Goal: Task Accomplishment & Management: Use online tool/utility

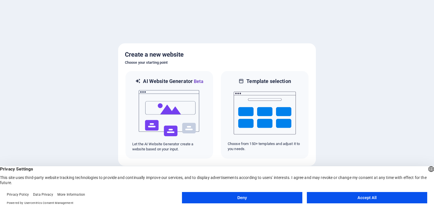
click at [337, 195] on button "Accept All" at bounding box center [367, 197] width 120 height 11
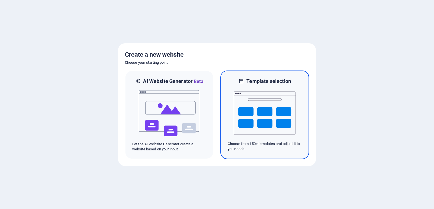
click at [267, 105] on img at bounding box center [265, 113] width 62 height 57
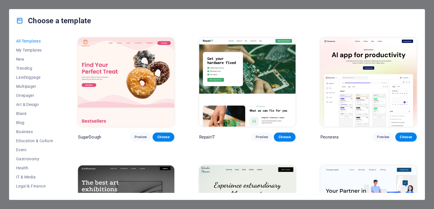
scroll to position [103, 0]
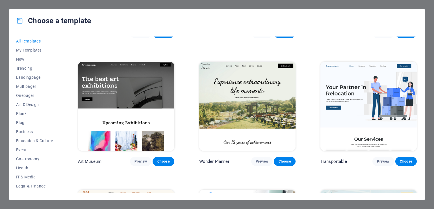
click at [25, 52] on span "My Templates" at bounding box center [34, 50] width 37 height 5
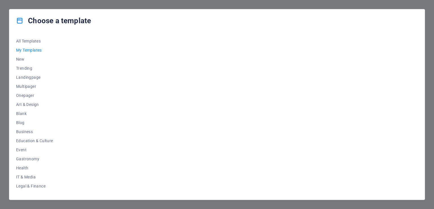
click at [25, 79] on span "Landingpage" at bounding box center [34, 77] width 37 height 5
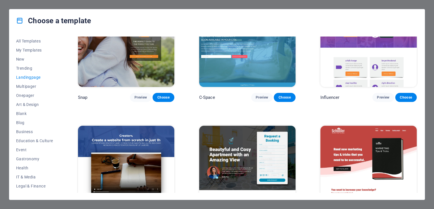
scroll to position [446, 0]
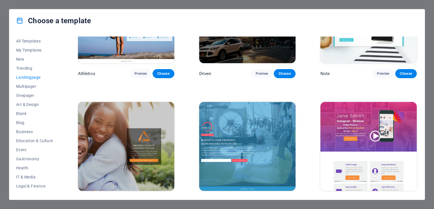
click at [25, 68] on span "Trending" at bounding box center [34, 68] width 37 height 5
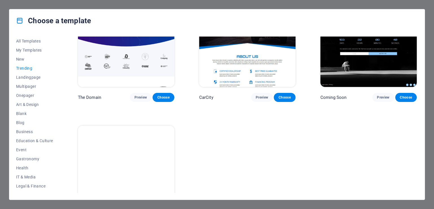
scroll to position [584, 0]
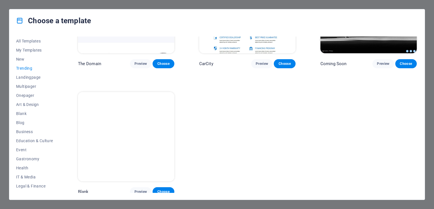
click at [26, 104] on span "Art & Design" at bounding box center [34, 104] width 37 height 5
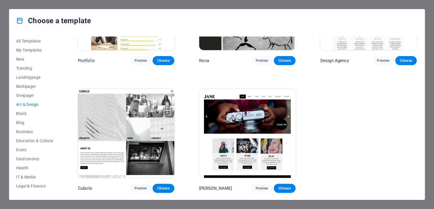
scroll to position [457, 0]
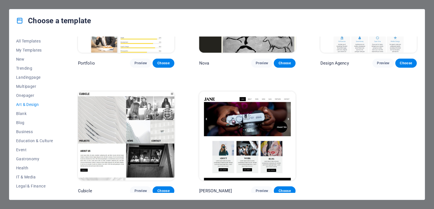
click at [26, 95] on span "Onepager" at bounding box center [34, 95] width 37 height 5
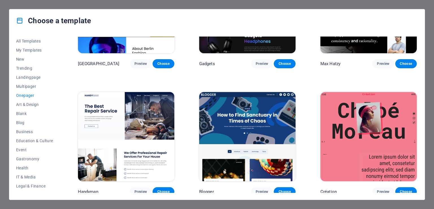
scroll to position [70, 0]
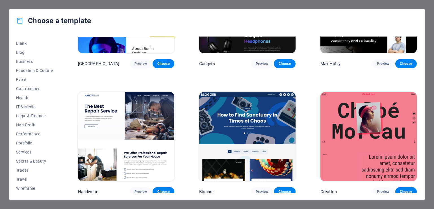
click at [27, 152] on span "Services" at bounding box center [34, 152] width 37 height 5
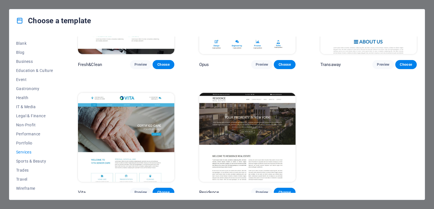
scroll to position [607, 0]
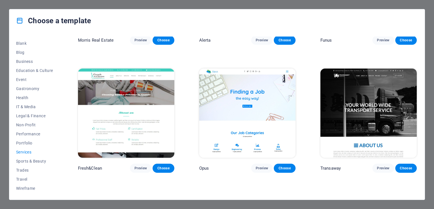
click at [26, 87] on span "Gastronomy" at bounding box center [34, 88] width 37 height 5
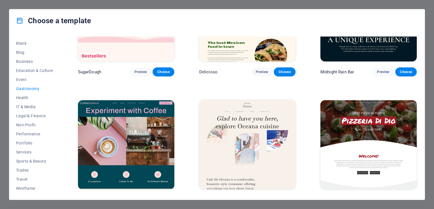
scroll to position [0, 0]
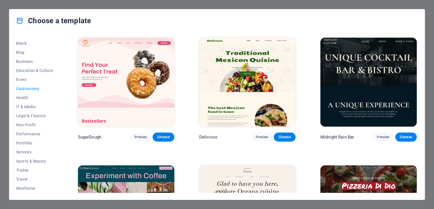
click at [24, 82] on button "Event" at bounding box center [34, 79] width 37 height 9
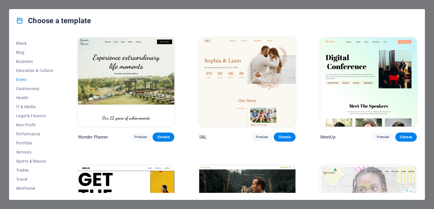
click at [20, 70] on span "Education & Culture" at bounding box center [34, 70] width 37 height 5
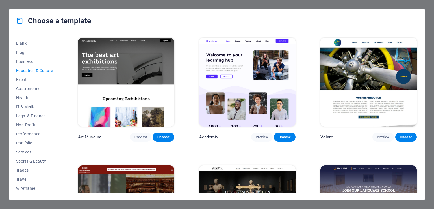
click at [18, 60] on span "Business" at bounding box center [34, 61] width 37 height 5
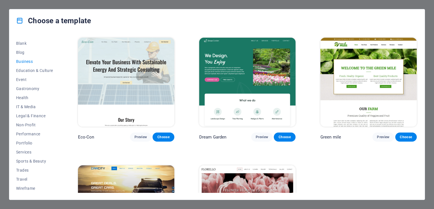
scroll to position [75, 0]
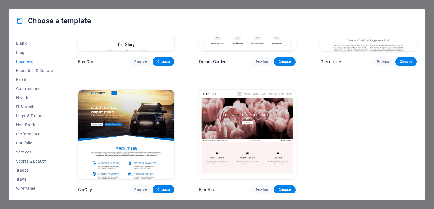
click at [144, 108] on img at bounding box center [126, 134] width 96 height 89
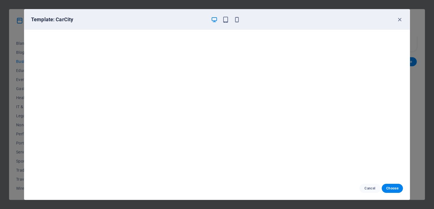
click at [367, 185] on button "Cancel" at bounding box center [370, 188] width 21 height 9
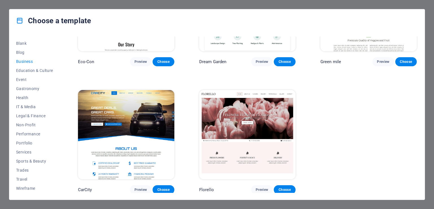
click at [23, 44] on span "Blank" at bounding box center [34, 43] width 37 height 5
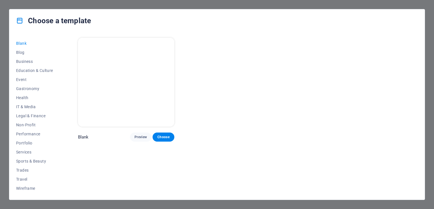
click at [21, 53] on span "Blog" at bounding box center [34, 52] width 37 height 5
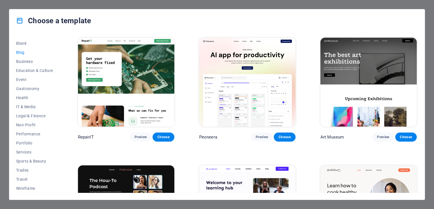
click at [21, 59] on span "Business" at bounding box center [34, 61] width 37 height 5
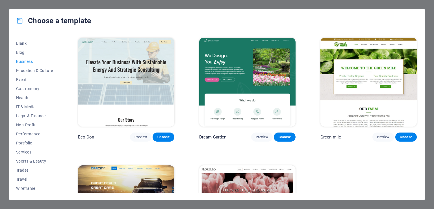
click at [34, 71] on span "Education & Culture" at bounding box center [34, 70] width 37 height 5
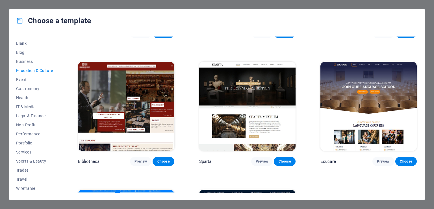
scroll to position [202, 0]
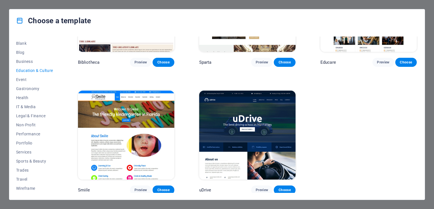
click at [25, 81] on span "Event" at bounding box center [34, 79] width 37 height 5
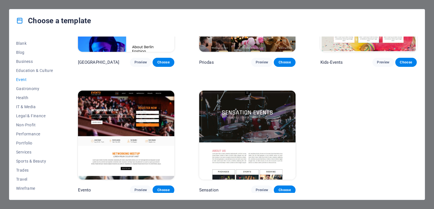
scroll to position [99, 0]
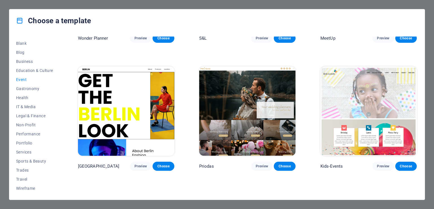
click at [31, 87] on span "Gastronomy" at bounding box center [34, 88] width 37 height 5
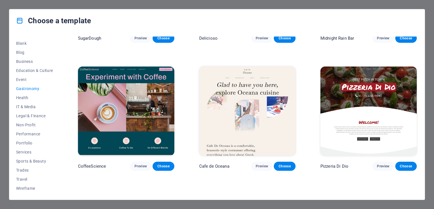
scroll to position [0, 0]
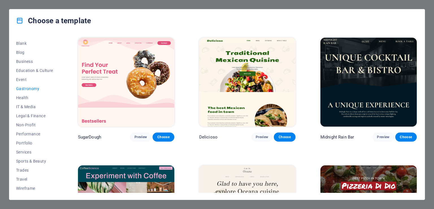
click at [22, 100] on button "Health" at bounding box center [34, 97] width 37 height 9
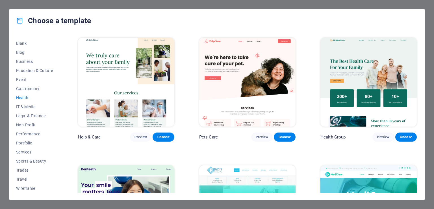
scroll to position [202, 0]
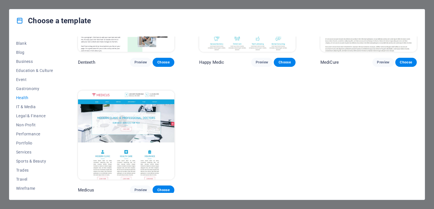
click at [20, 108] on span "IT & Media" at bounding box center [34, 106] width 37 height 5
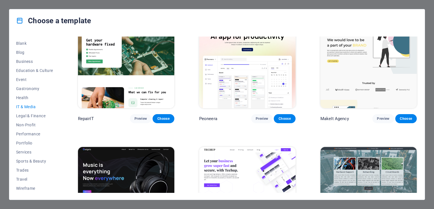
scroll to position [0, 0]
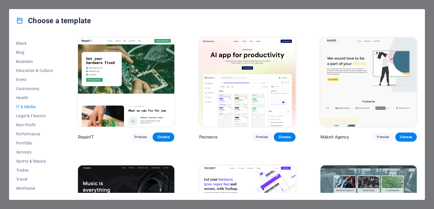
click at [403, 136] on span "Choose" at bounding box center [406, 137] width 12 height 5
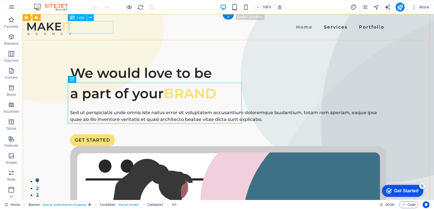
click at [73, 27] on div at bounding box center [50, 29] width 46 height 12
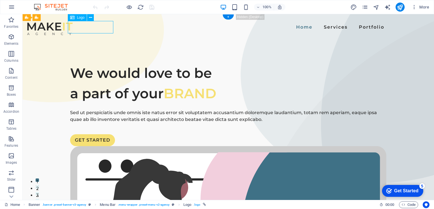
click at [73, 26] on div at bounding box center [50, 29] width 46 height 12
select select "px"
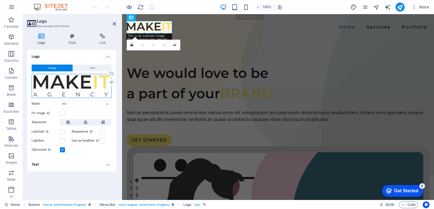
click at [103, 82] on div "Drag files here, click to choose files or select files from Files or our free s…" at bounding box center [72, 86] width 80 height 24
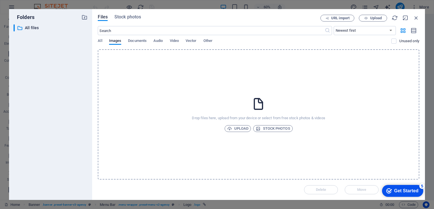
click at [413, 17] on icon "button" at bounding box center [416, 18] width 6 height 6
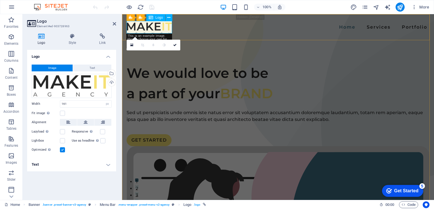
click at [169, 27] on div at bounding box center [150, 29] width 46 height 12
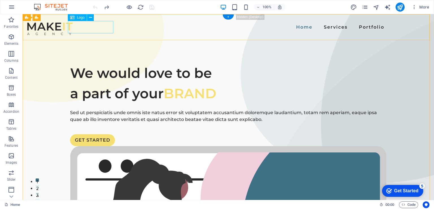
click at [73, 25] on div at bounding box center [50, 29] width 46 height 12
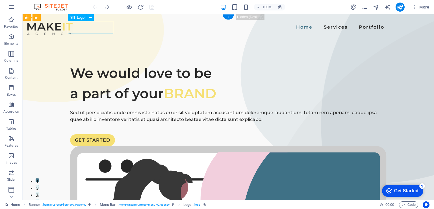
click at [73, 26] on div at bounding box center [50, 29] width 46 height 12
select select "px"
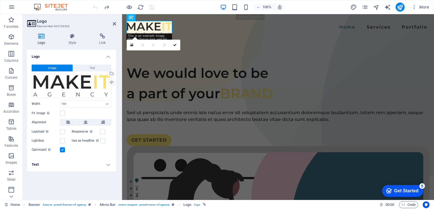
click at [110, 81] on div "Upload" at bounding box center [111, 83] width 8 height 8
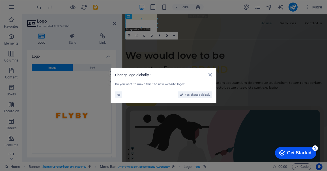
click at [194, 96] on span "Yes, change globally" at bounding box center [197, 95] width 25 height 7
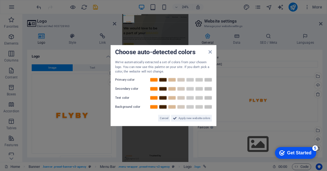
click at [210, 51] on icon at bounding box center [209, 52] width 3 height 5
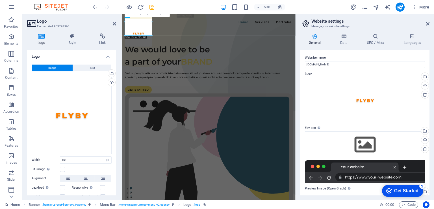
click at [355, 103] on div "Drag files here, click to choose files or select files from Files or our free s…" at bounding box center [365, 99] width 120 height 45
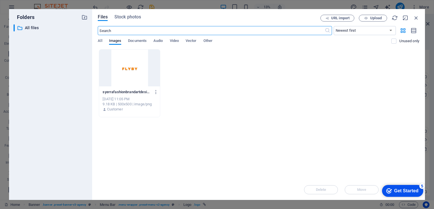
click at [144, 72] on div at bounding box center [129, 67] width 61 height 37
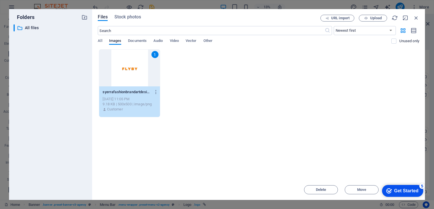
click at [184, 76] on div "1 syerrafashionbrandartdesignlogo-AMcKUUzydKauGPhNkvAvCQ.png syerrafashionbrand…" at bounding box center [259, 83] width 322 height 68
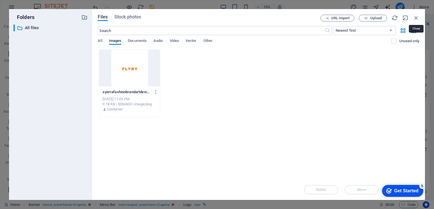
click at [413, 19] on icon "button" at bounding box center [416, 18] width 6 height 6
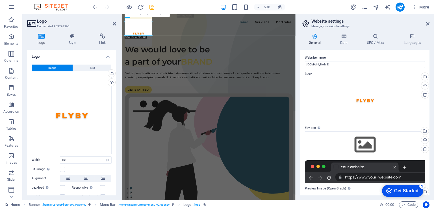
click at [402, 189] on div "Get Started" at bounding box center [406, 190] width 24 height 5
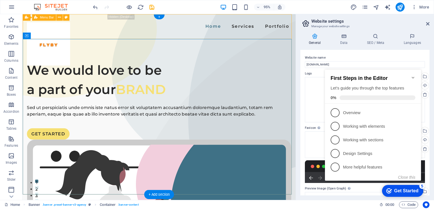
click at [100, 30] on div "Home Services Portfolio" at bounding box center [167, 27] width 288 height 26
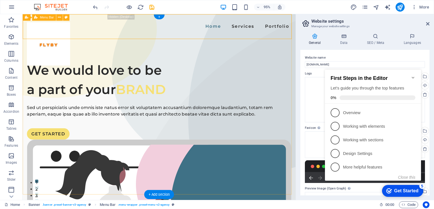
click at [252, 32] on div "Home Services Portfolio" at bounding box center [167, 27] width 288 height 26
click at [35, 20] on div "Banner" at bounding box center [33, 17] width 20 height 7
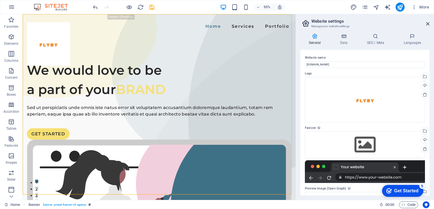
click at [428, 24] on icon at bounding box center [427, 23] width 3 height 5
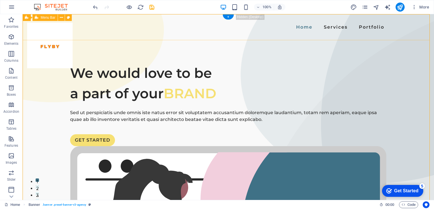
click at [286, 31] on div "Home Services Portfolio" at bounding box center [229, 27] width 412 height 26
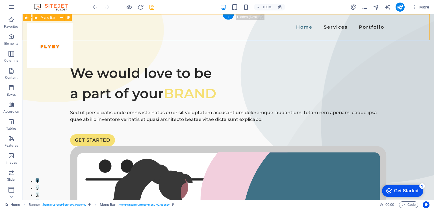
click at [286, 31] on div "Home Services Portfolio" at bounding box center [229, 27] width 412 height 26
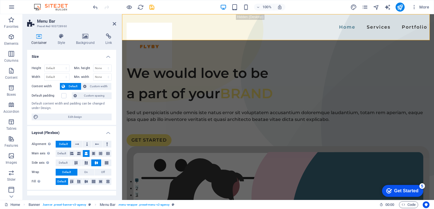
click at [61, 41] on h4 "Style" at bounding box center [62, 39] width 18 height 12
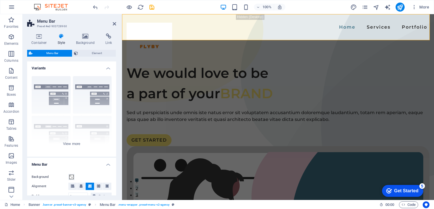
click at [79, 36] on icon at bounding box center [85, 36] width 27 height 6
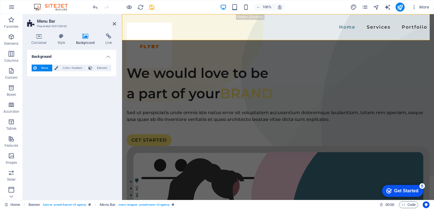
click at [69, 69] on span "Color / Gradient" at bounding box center [72, 67] width 25 height 7
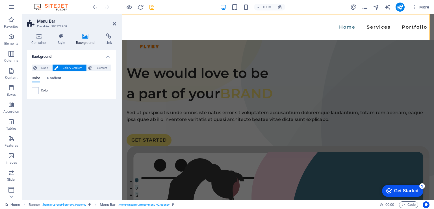
click at [33, 93] on span at bounding box center [35, 90] width 6 height 6
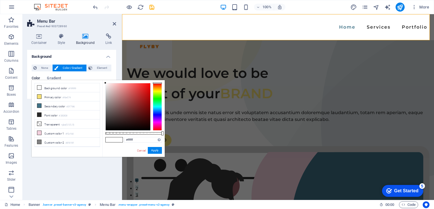
click at [40, 87] on icon at bounding box center [39, 87] width 4 height 4
click at [158, 151] on button "Apply" at bounding box center [155, 150] width 14 height 7
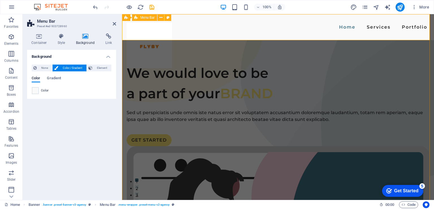
click at [222, 29] on div "Home Services Portfolio" at bounding box center [278, 27] width 312 height 26
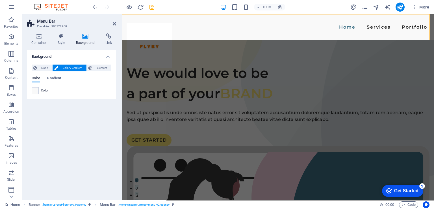
click at [38, 94] on div "None Color / Gradient Element Stretch background to full-width Color overlay Pl…" at bounding box center [71, 79] width 89 height 39
click at [36, 90] on span at bounding box center [35, 90] width 6 height 6
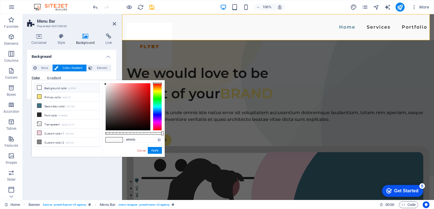
click at [58, 97] on li "Primary color #f6e074" at bounding box center [67, 96] width 65 height 9
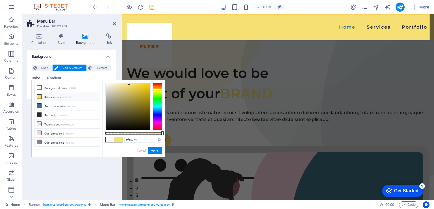
drag, startPoint x: 129, startPoint y: 82, endPoint x: 146, endPoint y: 84, distance: 17.9
click at [146, 84] on div "#f6e074 Supported formats #0852ed rgb(8, 82, 237) rgba(8, 82, 237, 90%) hsv(221…" at bounding box center [133, 159] width 62 height 159
click at [146, 85] on div at bounding box center [128, 106] width 45 height 47
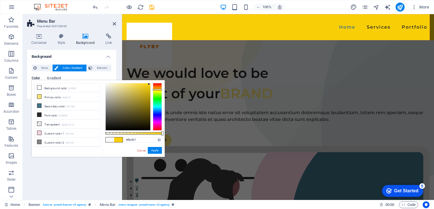
click at [149, 84] on div at bounding box center [128, 106] width 45 height 47
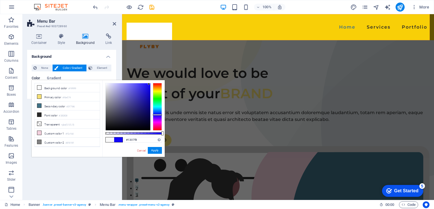
click at [157, 115] on div at bounding box center [157, 107] width 9 height 48
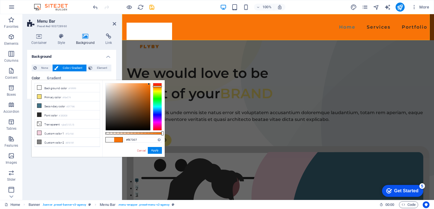
drag, startPoint x: 156, startPoint y: 104, endPoint x: 162, endPoint y: 86, distance: 18.6
click at [162, 86] on div at bounding box center [157, 107] width 9 height 48
click at [54, 115] on li "Font color #282828" at bounding box center [67, 114] width 65 height 9
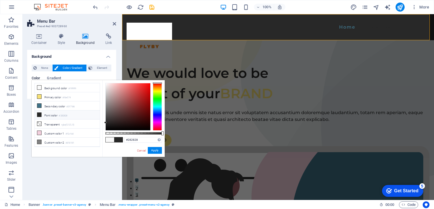
click at [54, 122] on li "Transparent rgba(0,0,0,.0)" at bounding box center [67, 123] width 65 height 9
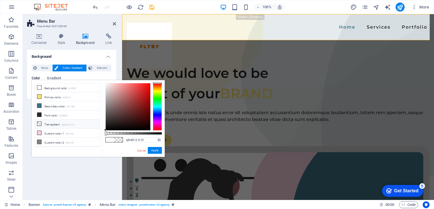
click at [53, 130] on li "Custom color 1 #f2cfdd" at bounding box center [67, 132] width 65 height 9
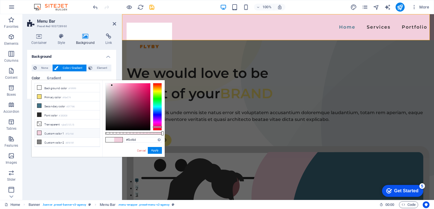
click at [57, 89] on li "Background color #f9f9f9" at bounding box center [67, 87] width 65 height 9
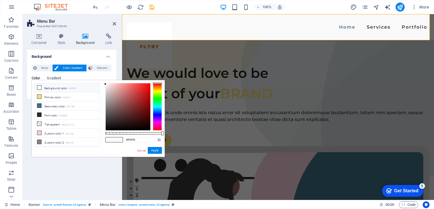
click at [61, 98] on li "Primary color #f6e074" at bounding box center [67, 96] width 65 height 9
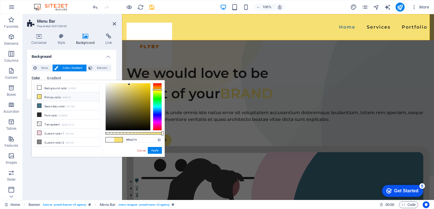
click at [62, 87] on li "Background color #f9f9f9" at bounding box center [67, 87] width 65 height 9
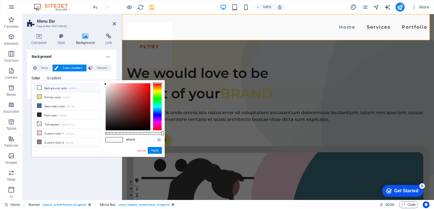
click at [61, 97] on li "Primary color #f6e074" at bounding box center [67, 96] width 65 height 9
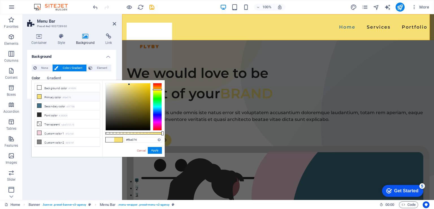
click at [53, 106] on li "Secondary color #3f7186" at bounding box center [67, 105] width 65 height 9
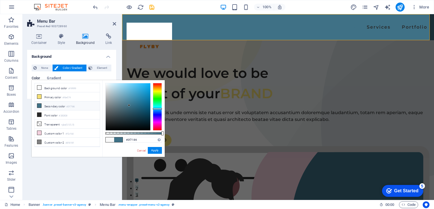
click at [52, 111] on li "Font color #282828" at bounding box center [67, 114] width 65 height 9
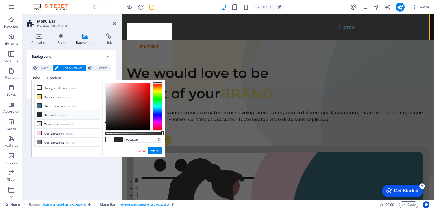
click at [55, 119] on li "Transparent rgba(0,0,0,.0)" at bounding box center [67, 123] width 65 height 9
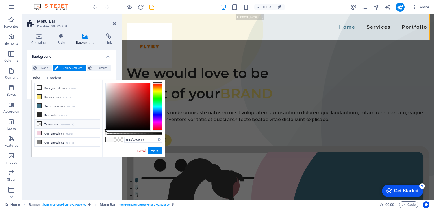
click at [57, 132] on li "Custom color 1 #f2cfdd" at bounding box center [67, 132] width 65 height 9
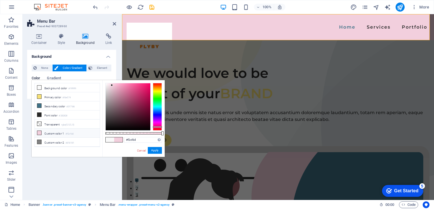
scroll to position [23, 0]
click at [59, 134] on li "Custom color 4 #f8efb3" at bounding box center [67, 136] width 65 height 9
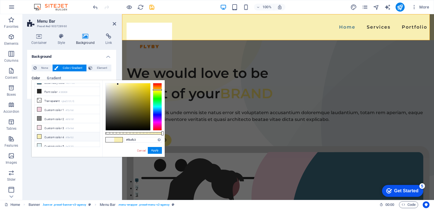
click at [56, 142] on li "Custom color 5 #e2f2f5" at bounding box center [67, 145] width 65 height 9
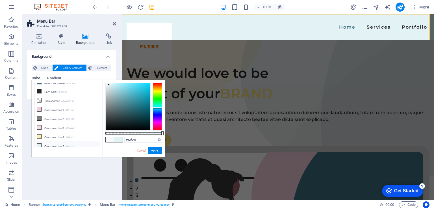
scroll to position [0, 0]
click at [59, 89] on li "Background color #f9f9f9" at bounding box center [67, 87] width 65 height 9
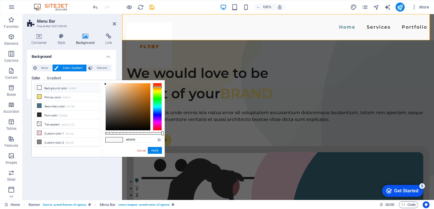
click at [158, 87] on div at bounding box center [157, 107] width 9 height 48
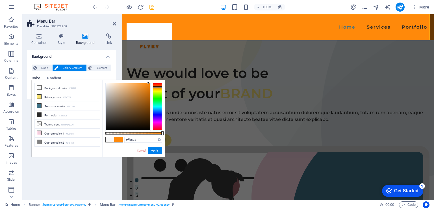
type input "#ff8400"
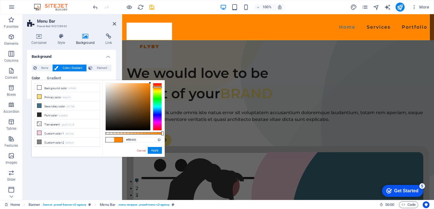
drag, startPoint x: 144, startPoint y: 89, endPoint x: 158, endPoint y: 81, distance: 16.6
click at [158, 81] on div "#ff8400 Supported formats #0852ed rgb(8, 82, 237) rgba(8, 82, 237, 90%) hsv(221…" at bounding box center [133, 159] width 62 height 159
click at [156, 153] on button "Apply" at bounding box center [155, 150] width 14 height 7
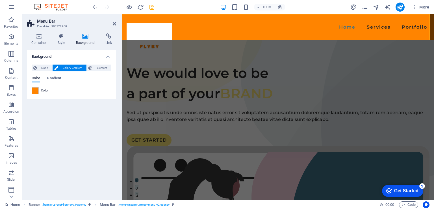
click at [113, 24] on icon at bounding box center [114, 23] width 3 height 5
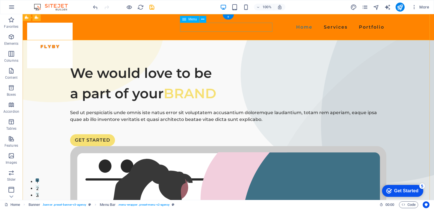
click at [196, 26] on nav "Home Services Portfolio" at bounding box center [228, 27] width 317 height 9
select select
select select "1"
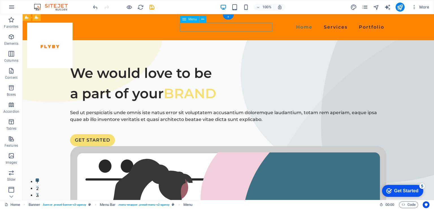
select select
select select "2"
select select
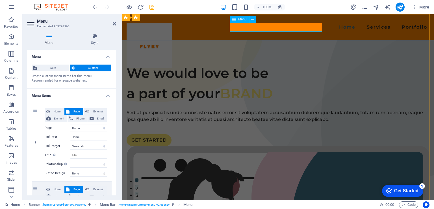
click at [238, 28] on nav "Home Services Portfolio" at bounding box center [278, 27] width 303 height 9
click at [244, 27] on nav "Home Services Portfolio" at bounding box center [278, 27] width 303 height 9
click at [113, 24] on icon at bounding box center [114, 23] width 3 height 5
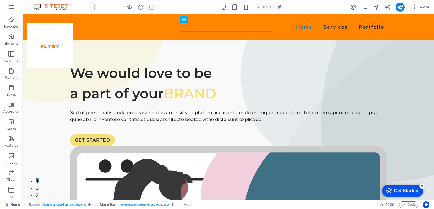
click at [10, 8] on icon "button" at bounding box center [11, 7] width 7 height 7
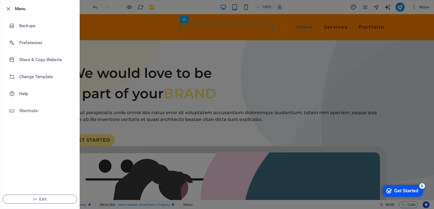
click at [45, 77] on h6 "Change Template" at bounding box center [45, 76] width 52 height 7
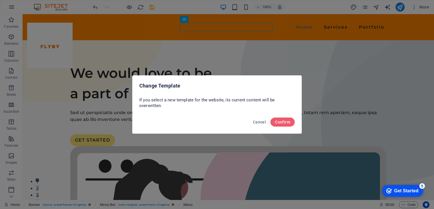
click at [282, 123] on span "Confirm" at bounding box center [282, 122] width 15 height 5
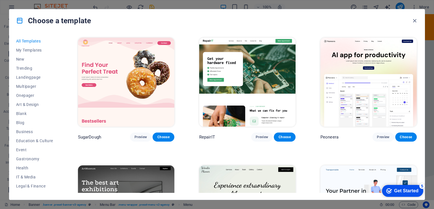
click at [413, 21] on icon "button" at bounding box center [415, 21] width 7 height 7
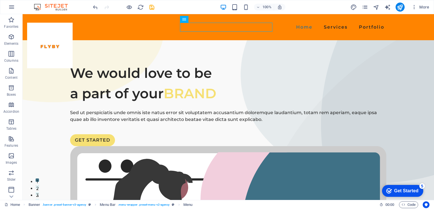
click at [52, 5] on img at bounding box center [54, 7] width 42 height 7
click at [39, 6] on img at bounding box center [54, 7] width 42 height 7
click at [10, 8] on icon "button" at bounding box center [11, 7] width 7 height 7
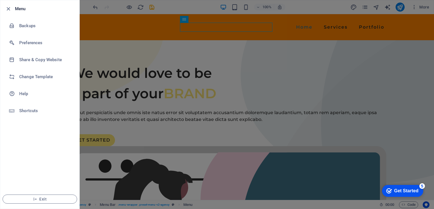
click at [40, 60] on h6 "Share & Copy Website" at bounding box center [45, 59] width 52 height 7
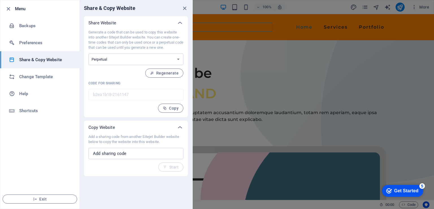
click at [116, 61] on select "One-time Perpetual" at bounding box center [136, 59] width 95 height 12
click at [184, 7] on icon "close" at bounding box center [185, 8] width 7 height 7
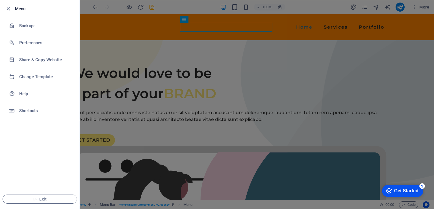
click at [25, 111] on h6 "Shortcuts" at bounding box center [45, 110] width 52 height 7
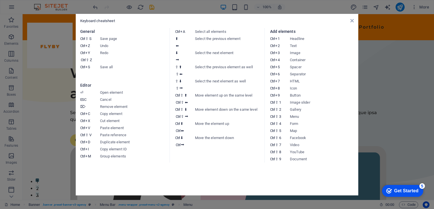
click at [351, 21] on icon at bounding box center [352, 20] width 3 height 5
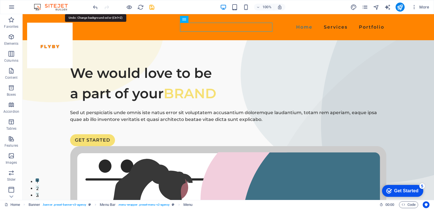
click at [96, 8] on icon "undo" at bounding box center [95, 7] width 7 height 7
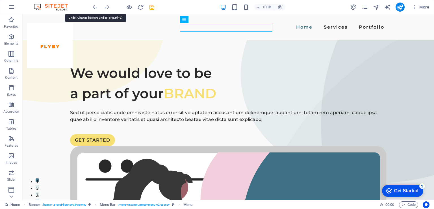
click at [96, 8] on icon "undo" at bounding box center [95, 7] width 7 height 7
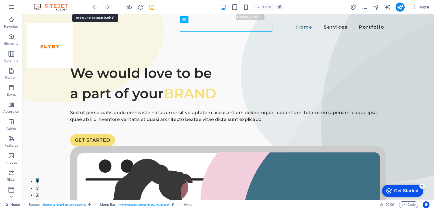
click at [96, 8] on icon "undo" at bounding box center [95, 7] width 7 height 7
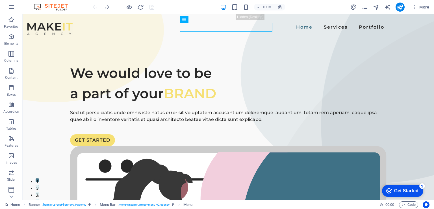
click at [96, 8] on div at bounding box center [123, 7] width 63 height 9
click at [13, 103] on icon "button" at bounding box center [11, 103] width 7 height 7
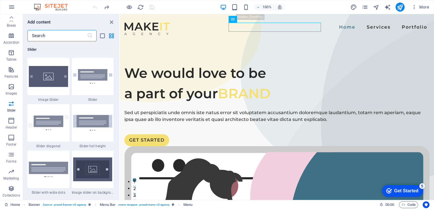
scroll to position [0, 0]
click at [12, 11] on button "button" at bounding box center [12, 7] width 14 height 14
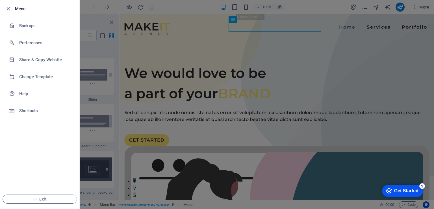
click at [29, 75] on h6 "Change Template" at bounding box center [45, 76] width 52 height 7
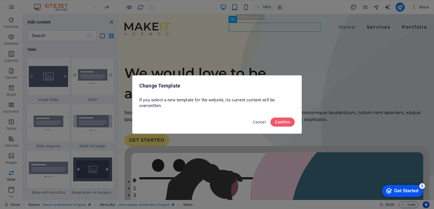
click at [284, 126] on button "Confirm" at bounding box center [283, 121] width 24 height 9
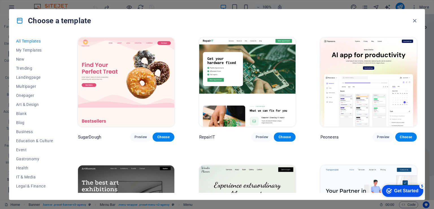
click at [31, 76] on span "Landingpage" at bounding box center [34, 77] width 37 height 5
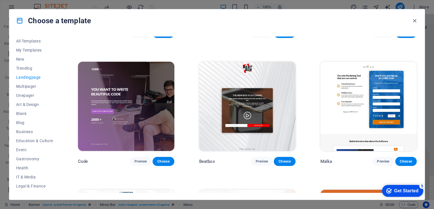
scroll to position [207, 0]
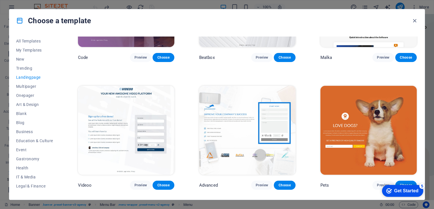
click at [366, 117] on img at bounding box center [369, 130] width 96 height 89
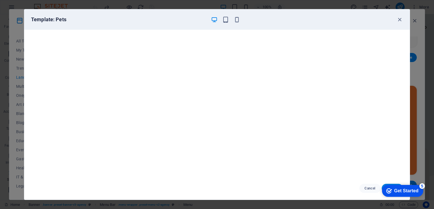
scroll to position [1, 0]
click at [396, 185] on div "checkmark Get Started 5" at bounding box center [402, 191] width 41 height 12
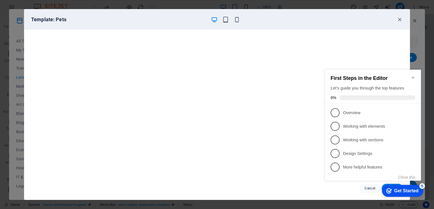
click at [342, 176] on div "Close this" at bounding box center [370, 177] width 90 height 5
click div "checkmark Get Started 5 First Steps in the Editor Let's guide you through the t…"
click at [306, 178] on div "Cancel Choose" at bounding box center [217, 188] width 386 height 23
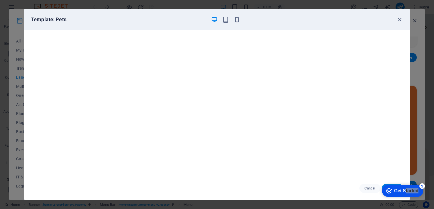
drag, startPoint x: 405, startPoint y: 189, endPoint x: 402, endPoint y: 195, distance: 6.3
click at [402, 195] on div "checkmark Get Started 5" at bounding box center [402, 191] width 41 height 12
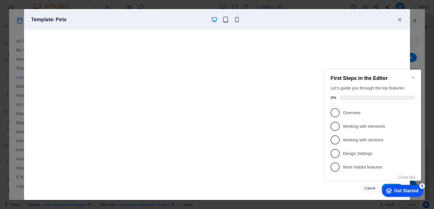
click div "checkmark Get Started 5 First Steps in the Editor Let's guide you through the t…"
click at [310, 197] on div "Cancel Choose" at bounding box center [217, 188] width 386 height 23
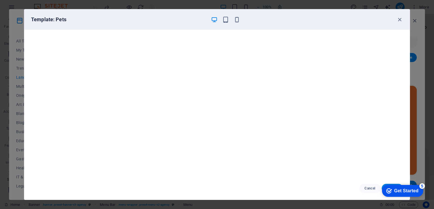
click at [397, 186] on div "checkmark Get Started 5" at bounding box center [402, 191] width 41 height 12
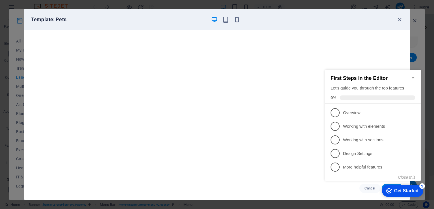
click at [359, 113] on p "Overview - incomplete" at bounding box center [377, 113] width 68 height 6
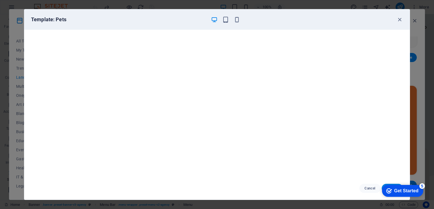
scroll to position [0, 0]
drag, startPoint x: 356, startPoint y: 12, endPoint x: 341, endPoint y: -8, distance: 24.9
click at [341, 0] on html "flyby.ro Home Favorites Elements Columns Content Boxes Accordion Tables Feature…" at bounding box center [217, 104] width 434 height 209
click at [371, 15] on div "Template: Pets" at bounding box center [217, 19] width 386 height 20
click div "checkmark Get Started 5 First Steps in the Editor Let's guide you through the t…"
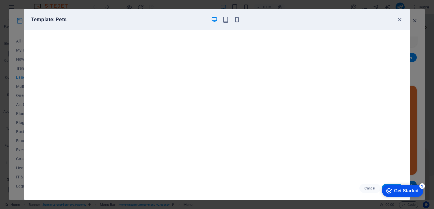
click div "checkmark Get Started 5 First Steps in the Editor Let's guide you through the t…"
click at [398, 186] on div "checkmark Get Started 5" at bounding box center [402, 191] width 41 height 12
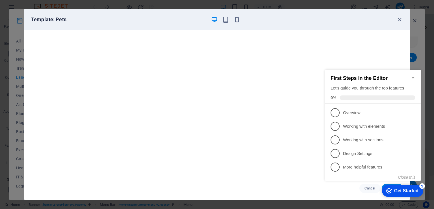
click at [353, 112] on p "Overview - incomplete" at bounding box center [377, 113] width 68 height 6
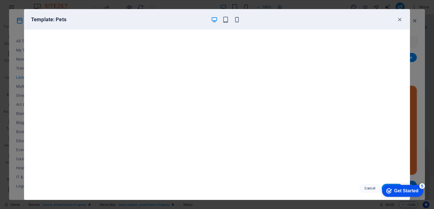
click at [399, 187] on div "checkmark Get Started 5" at bounding box center [402, 191] width 41 height 12
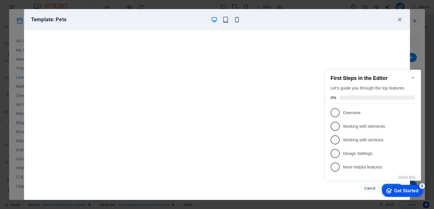
click at [361, 127] on p "Working with elements - incomplete" at bounding box center [377, 126] width 68 height 6
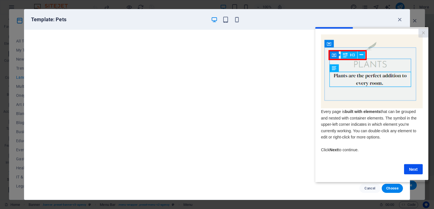
click at [422, 34] on link "×" at bounding box center [424, 33] width 10 height 9
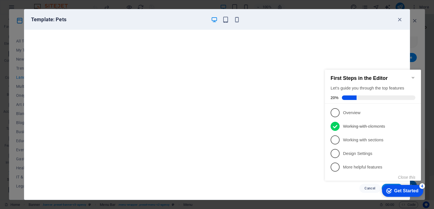
click at [369, 14] on div "Template: Pets" at bounding box center [217, 19] width 386 height 20
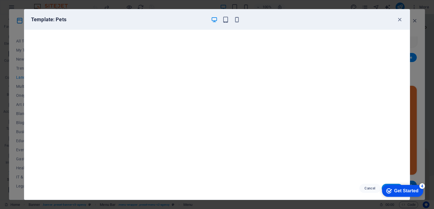
click at [403, 189] on div "Get Started" at bounding box center [406, 190] width 24 height 5
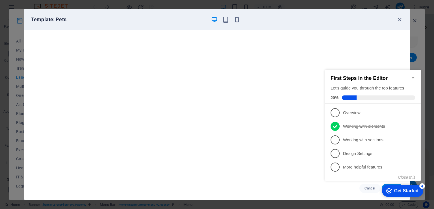
click at [364, 143] on link "3 Working with sections - incomplete" at bounding box center [373, 139] width 85 height 9
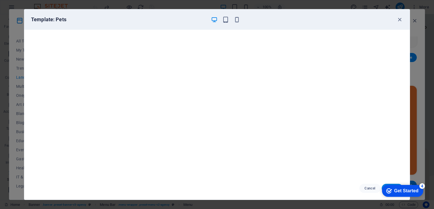
click at [394, 188] on div "Get Started" at bounding box center [406, 190] width 24 height 5
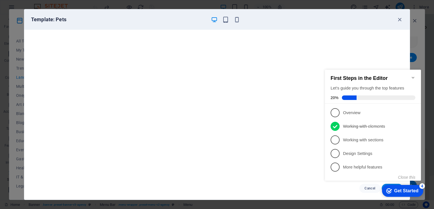
click at [363, 138] on p "Working with sections - incomplete" at bounding box center [377, 140] width 68 height 6
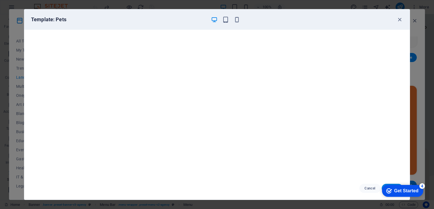
click at [388, 190] on icon "checkmark" at bounding box center [390, 191] width 6 height 6
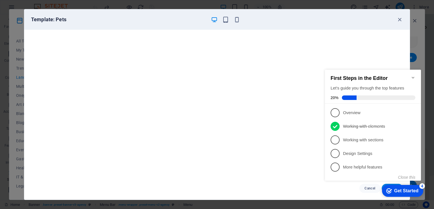
click at [413, 138] on icon at bounding box center [413, 139] width 5 height 5
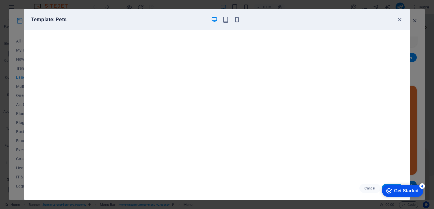
click at [396, 190] on div "Get Started" at bounding box center [406, 190] width 24 height 5
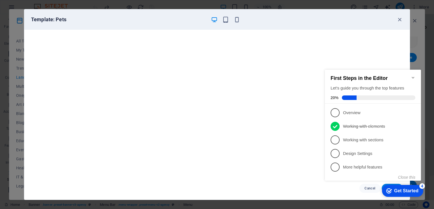
click at [364, 152] on p "Design Settings - incomplete" at bounding box center [377, 153] width 68 height 6
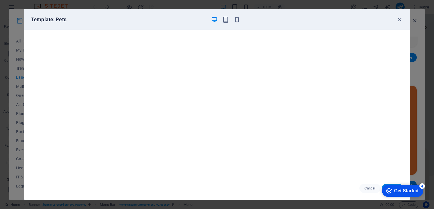
click at [409, 190] on div "Get Started" at bounding box center [406, 190] width 24 height 5
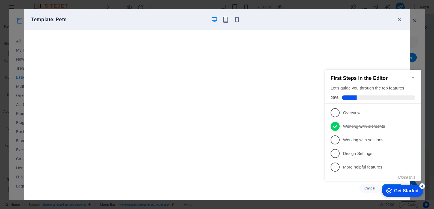
click at [374, 162] on link "5 More helpful features - incomplete" at bounding box center [373, 166] width 85 height 9
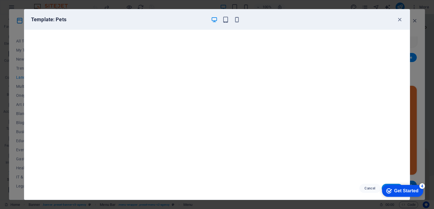
drag, startPoint x: 282, startPoint y: 16, endPoint x: 260, endPoint y: 17, distance: 22.4
click at [278, 16] on div "Template: Pets" at bounding box center [213, 19] width 365 height 7
click at [229, 20] on div at bounding box center [225, 19] width 29 height 7
click at [225, 19] on icon "button" at bounding box center [226, 19] width 7 height 7
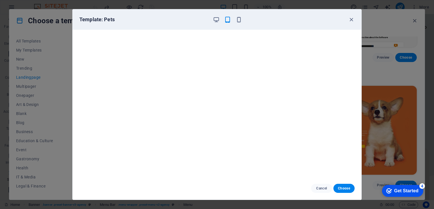
click at [348, 186] on span "Choose" at bounding box center [344, 188] width 12 height 5
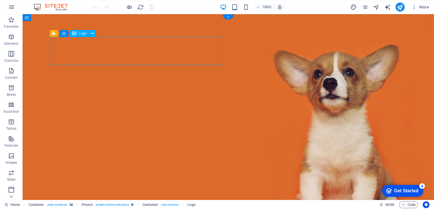
select select "px"
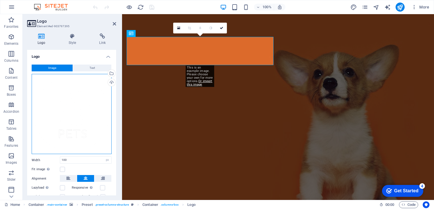
click at [80, 102] on div "Drag files here, click to choose files or select files from Files or our free s…" at bounding box center [72, 114] width 80 height 80
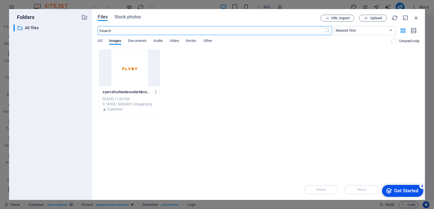
click at [132, 75] on div at bounding box center [129, 67] width 61 height 37
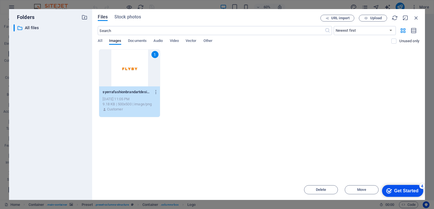
click at [402, 191] on div "Get Started" at bounding box center [406, 190] width 24 height 5
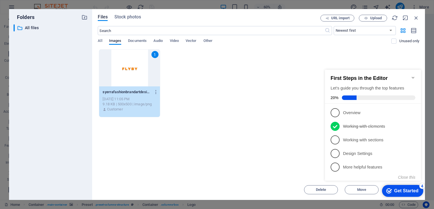
click at [394, 188] on div "Get Started" at bounding box center [406, 190] width 24 height 5
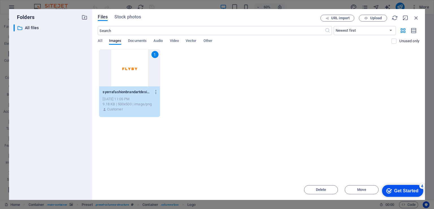
click at [394, 192] on div "Get Started" at bounding box center [406, 190] width 24 height 5
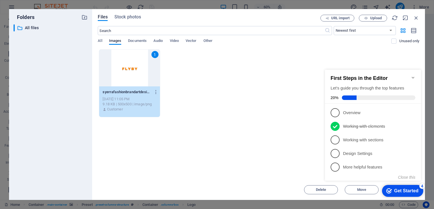
click at [364, 137] on p "Working with sections - incomplete" at bounding box center [377, 140] width 68 height 6
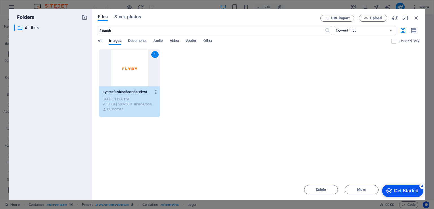
click at [363, 189] on span "Move" at bounding box center [361, 189] width 9 height 3
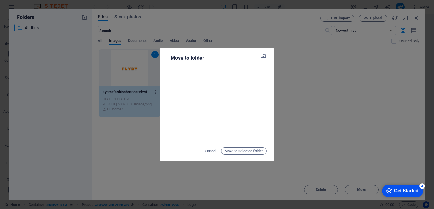
click at [206, 148] on span "Cancel" at bounding box center [210, 150] width 11 height 7
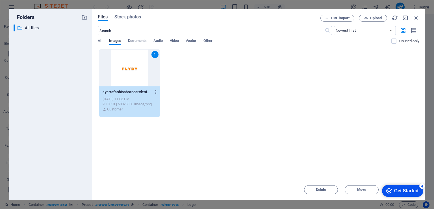
click at [407, 191] on div "Get Started" at bounding box center [406, 190] width 24 height 5
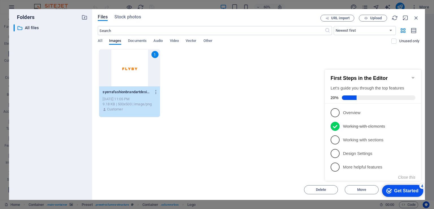
click at [288, 149] on div "Drop files here to upload them instantly 1 syerrafashionbrandartdesignlogo-AMcK…" at bounding box center [259, 114] width 322 height 130
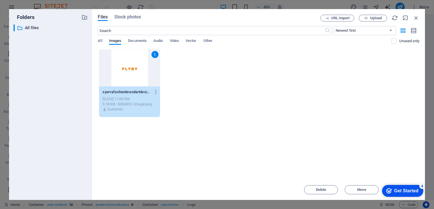
click at [143, 76] on div "1" at bounding box center [129, 67] width 61 height 37
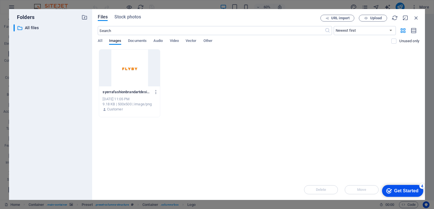
click at [143, 76] on div at bounding box center [129, 67] width 61 height 37
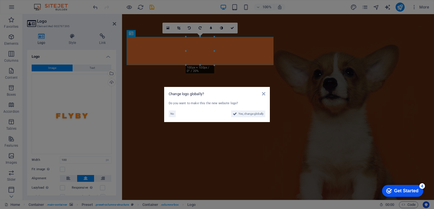
click at [284, 109] on aside "Change logo globally? Do you want to make this the new website logo? No Yes, ch…" at bounding box center [217, 104] width 434 height 209
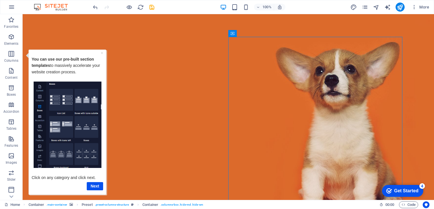
click at [96, 185] on link "Next" at bounding box center [95, 186] width 16 height 8
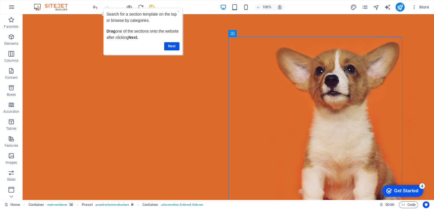
click at [171, 47] on link "Next" at bounding box center [171, 46] width 15 height 8
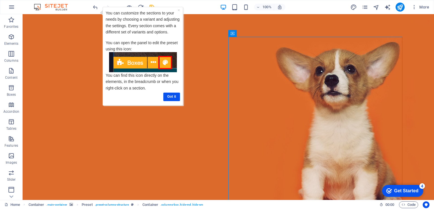
click at [173, 97] on link "Got it" at bounding box center [171, 96] width 17 height 8
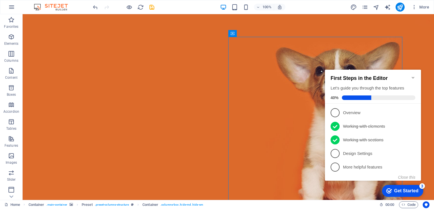
click at [352, 154] on p "Design Settings - incomplete" at bounding box center [377, 153] width 68 height 6
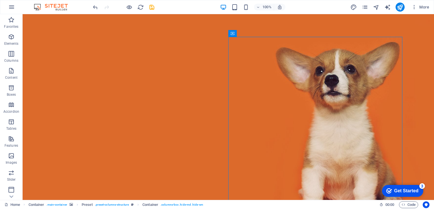
click at [405, 189] on div "Get Started" at bounding box center [406, 190] width 24 height 5
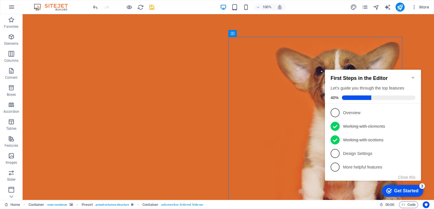
click at [363, 152] on p "Design Settings - incomplete" at bounding box center [377, 153] width 68 height 6
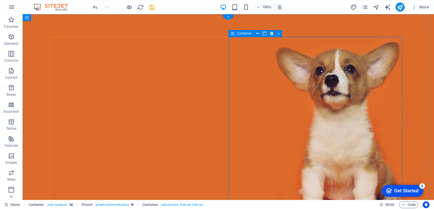
click at [417, 94] on figure at bounding box center [229, 126] width 412 height 225
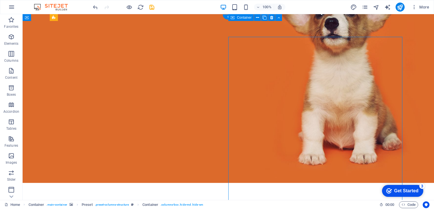
scroll to position [0, 0]
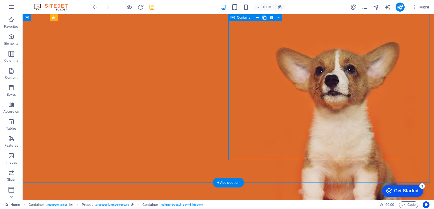
scroll to position [57, 0]
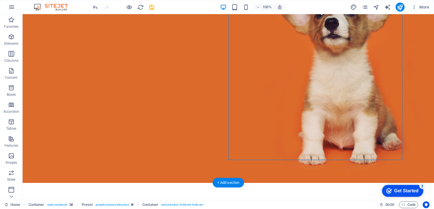
click at [375, 161] on figure at bounding box center [229, 69] width 412 height 225
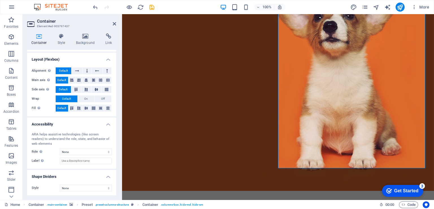
scroll to position [0, 0]
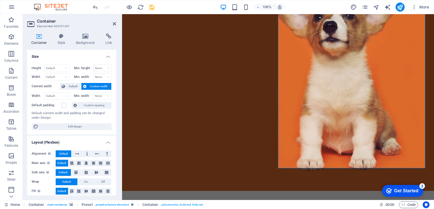
click at [84, 37] on icon at bounding box center [85, 36] width 27 height 6
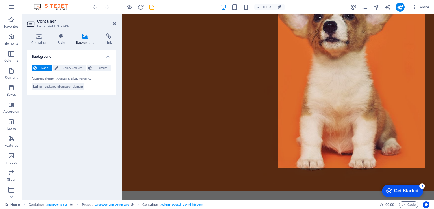
click at [63, 87] on span "Edit background on parent element" at bounding box center [61, 86] width 44 height 7
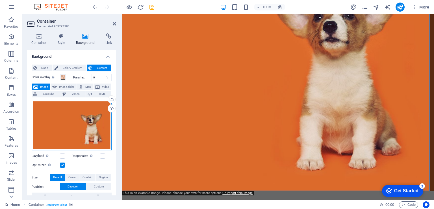
click at [90, 121] on div "Drag files here, click to choose files or select files from Files or our free s…" at bounding box center [72, 125] width 80 height 51
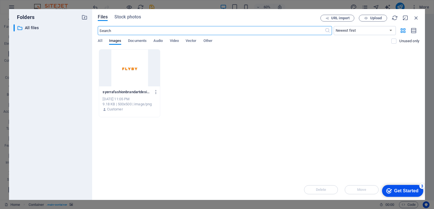
scroll to position [17, 0]
click at [133, 69] on div at bounding box center [129, 67] width 61 height 37
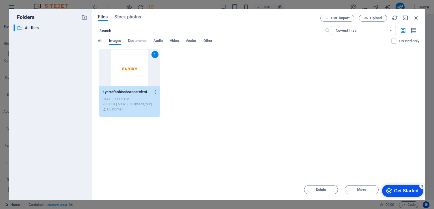
click at [394, 188] on div "Get Started" at bounding box center [406, 190] width 24 height 5
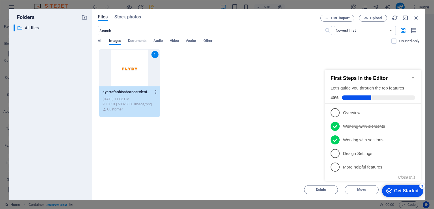
click at [374, 153] on p "Design Settings - incomplete" at bounding box center [377, 153] width 68 height 6
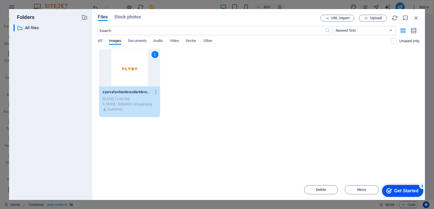
click at [140, 90] on p "syerrafashionbrandartdesignlogo-AMcKUUzydKauGPhNkvAvCQ.png" at bounding box center [127, 91] width 49 height 5
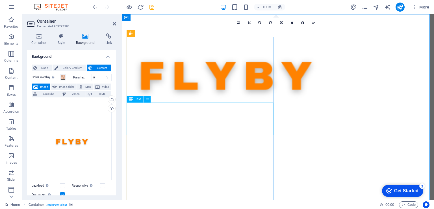
scroll to position [0, 0]
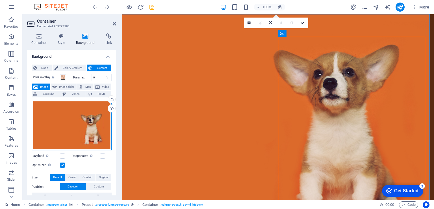
click at [89, 117] on div "Drag files here, click to choose files or select files from Files or our free s…" at bounding box center [72, 125] width 80 height 51
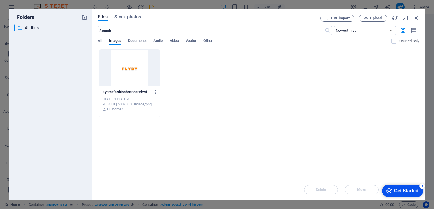
click at [375, 18] on span "Upload" at bounding box center [376, 17] width 12 height 3
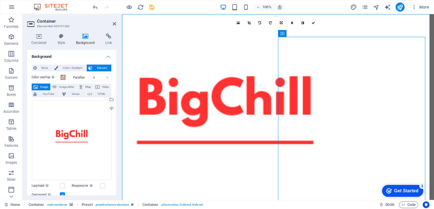
click at [185, 17] on figure at bounding box center [278, 130] width 312 height 233
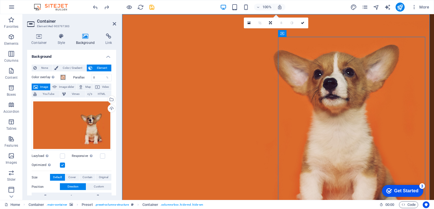
click at [102, 155] on label at bounding box center [102, 155] width 5 height 5
click at [0, 0] on input "Responsive Automatically load retina image and smartphone optimized sizes." at bounding box center [0, 0] width 0 height 0
click at [100, 155] on label at bounding box center [102, 155] width 5 height 5
click at [0, 0] on input "Responsive Automatically load retina image and smartphone optimized sizes." at bounding box center [0, 0] width 0 height 0
click at [102, 156] on label at bounding box center [102, 155] width 5 height 5
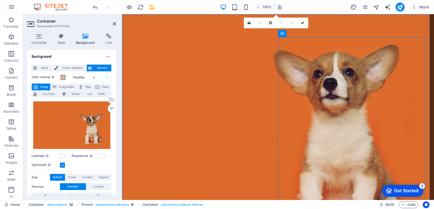
click at [0, 0] on input "Responsive Automatically load retina image and smartphone optimized sizes." at bounding box center [0, 0] width 0 height 0
click at [43, 86] on span "Image" at bounding box center [44, 86] width 9 height 7
click at [270, 23] on icon at bounding box center [270, 22] width 3 height 3
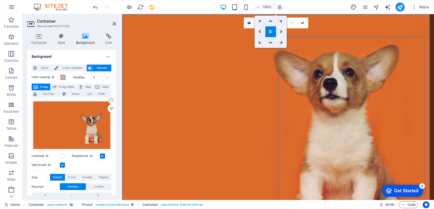
click at [270, 30] on icon at bounding box center [270, 31] width 3 height 3
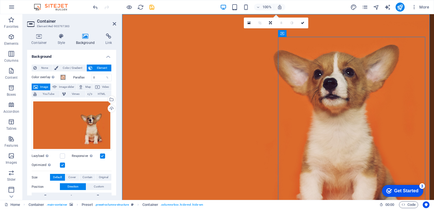
click at [36, 86] on icon at bounding box center [35, 86] width 5 height 7
click at [44, 68] on span "None" at bounding box center [44, 67] width 12 height 7
click at [50, 77] on div "Places an overlay over the background to colorize it" at bounding box center [53, 77] width 6 height 7
click at [60, 77] on button "Color overlay Places an overlay over the background to colorize it" at bounding box center [63, 77] width 6 height 6
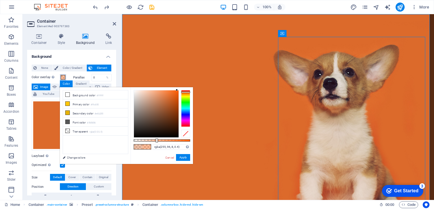
drag, startPoint x: 169, startPoint y: 96, endPoint x: 55, endPoint y: 44, distance: 125.7
click at [177, 58] on body "flyby.ro Home Favorites Elements Columns Content Boxes Accordion Tables Feature…" at bounding box center [217, 104] width 434 height 209
type input "rgba(250, 89, 0, 0.4)"
drag, startPoint x: 175, startPoint y: 90, endPoint x: 185, endPoint y: 91, distance: 10.2
click at [185, 91] on div at bounding box center [162, 114] width 57 height 48
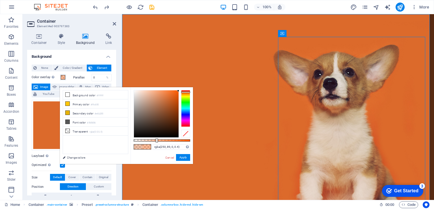
click at [337, 27] on figure at bounding box center [278, 130] width 312 height 233
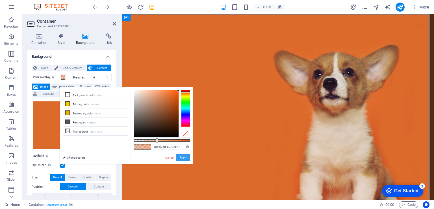
click at [187, 157] on button "Apply" at bounding box center [183, 157] width 14 height 7
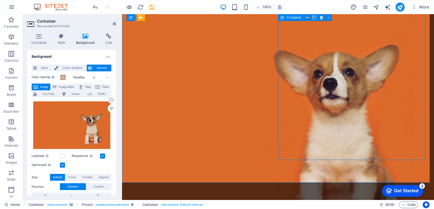
scroll to position [65, 0]
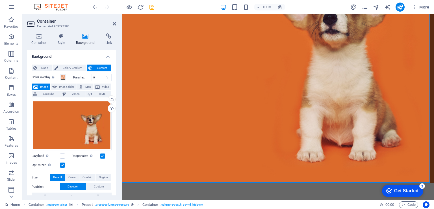
click at [307, 168] on figure at bounding box center [278, 65] width 312 height 233
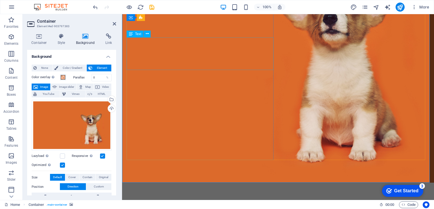
scroll to position [0, 0]
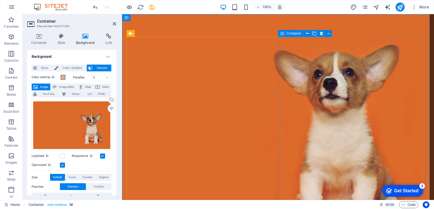
click at [292, 34] on span "Container" at bounding box center [294, 33] width 15 height 3
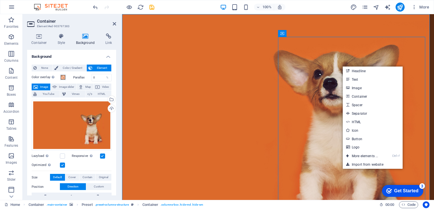
click at [371, 155] on link "Ctrl ⏎ More elements ..." at bounding box center [362, 156] width 39 height 8
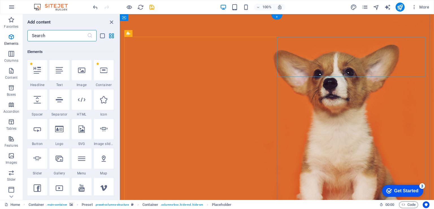
scroll to position [60, 0]
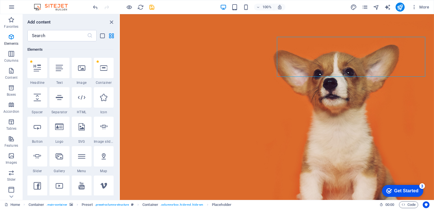
click at [84, 129] on icon at bounding box center [82, 126] width 6 height 7
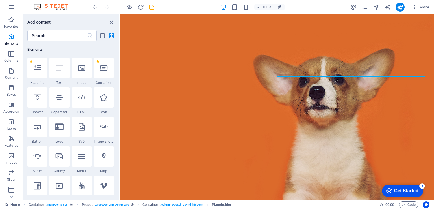
select select "xMidYMid"
select select "px"
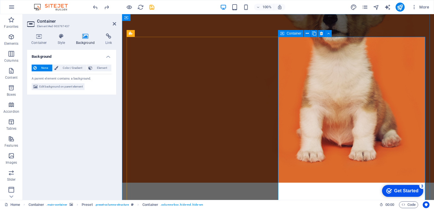
scroll to position [0, 0]
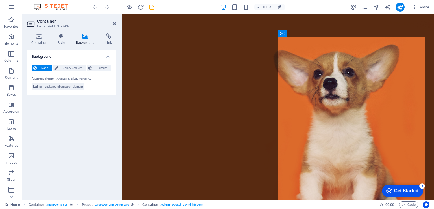
click at [97, 67] on span "Element" at bounding box center [102, 67] width 16 height 7
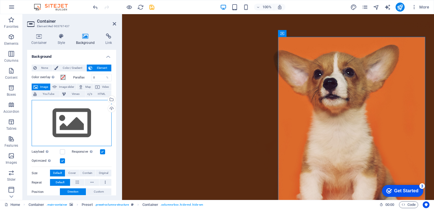
click at [85, 118] on div "Drag files here, click to choose files or select files from Files or our free s…" at bounding box center [72, 123] width 80 height 46
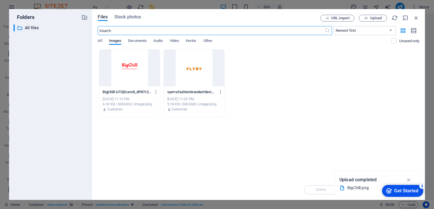
click at [139, 77] on div at bounding box center [129, 67] width 61 height 37
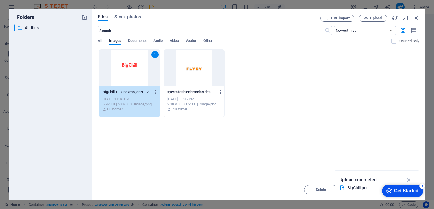
click at [404, 191] on div "Get Started" at bounding box center [406, 190] width 24 height 5
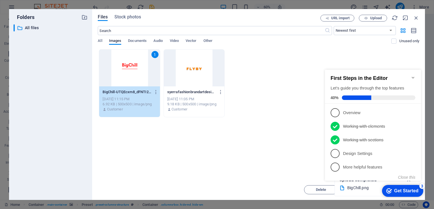
click at [366, 157] on link "4 Design Settings - incomplete" at bounding box center [373, 153] width 85 height 9
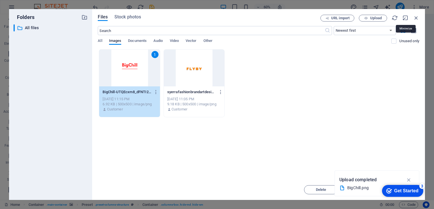
click at [405, 19] on icon "button" at bounding box center [406, 18] width 6 height 6
select select "image"
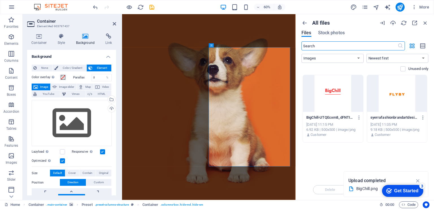
click at [421, 181] on icon "button" at bounding box center [418, 180] width 7 height 6
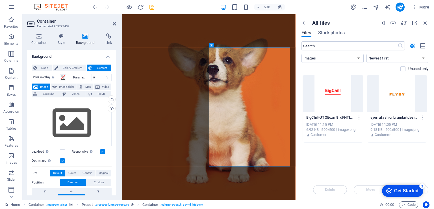
click at [421, 184] on div "3" at bounding box center [423, 186] width 6 height 6
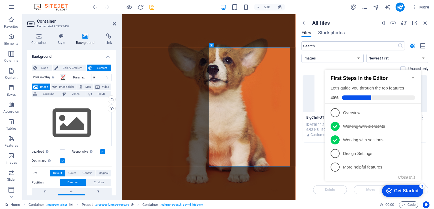
click at [403, 151] on p "Design Settings - incomplete" at bounding box center [377, 153] width 68 height 6
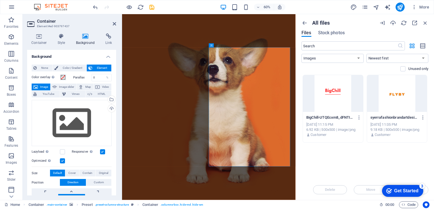
click html "checkmark Get Started 3 First Steps in the Editor Let's guide you through the t…"
click at [405, 191] on div "Get Started" at bounding box center [406, 190] width 24 height 5
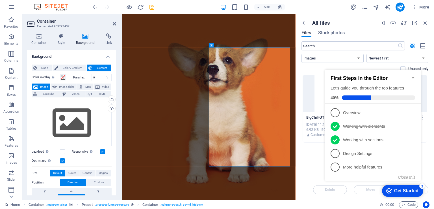
click at [405, 189] on div "Get Started" at bounding box center [406, 190] width 24 height 5
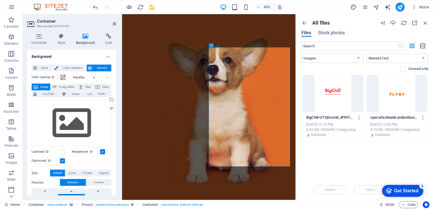
click at [424, 197] on div "checkmark Get Started 3" at bounding box center [402, 191] width 41 height 12
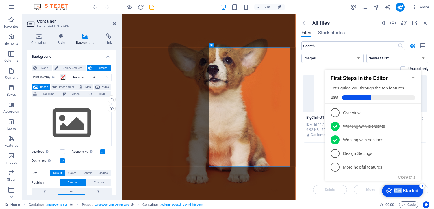
click at [402, 187] on div "checkmark Get Started 3" at bounding box center [402, 191] width 41 height 12
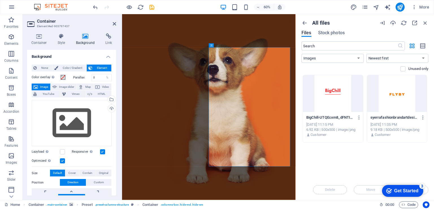
click div "checkmark Get Started 3 First Steps in the Editor Let's guide you through the t…"
click at [401, 188] on div "Get Started" at bounding box center [406, 190] width 24 height 5
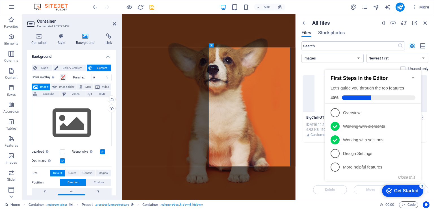
click at [364, 140] on p "Working with sections - completed" at bounding box center [377, 140] width 68 height 6
click div "checkmark Get Started 3 First Steps in the Editor Let's guide you through the t…"
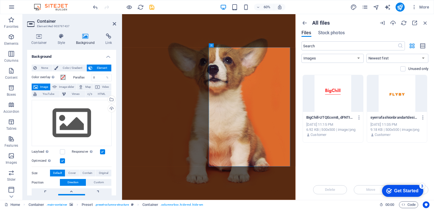
click div "checkmark Get Started 3 First Steps in the Editor Let's guide you through the t…"
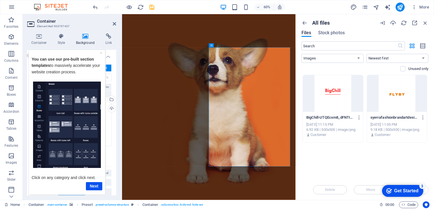
click at [397, 188] on div "Get Started" at bounding box center [406, 190] width 24 height 5
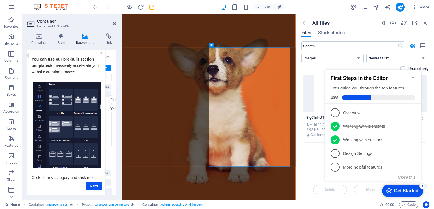
click at [358, 151] on p "Design Settings - incomplete" at bounding box center [377, 153] width 68 height 6
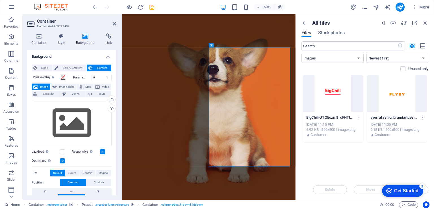
click at [413, 24] on icon "button" at bounding box center [415, 23] width 6 height 6
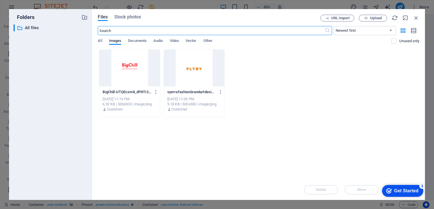
drag, startPoint x: 400, startPoint y: 190, endPoint x: 455, endPoint y: 306, distance: 128.1
click at [400, 191] on div "Get Started" at bounding box center [406, 190] width 24 height 5
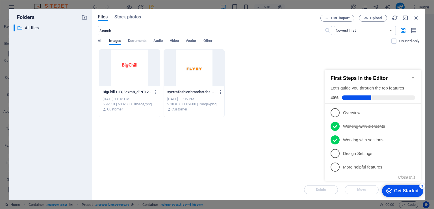
click at [365, 146] on li "4 Design Settings - incomplete" at bounding box center [373, 153] width 96 height 14
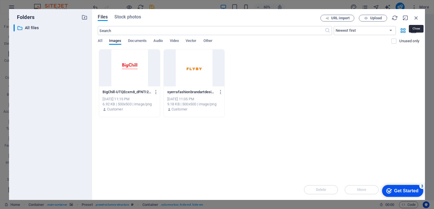
drag, startPoint x: 417, startPoint y: 18, endPoint x: 287, endPoint y: 8, distance: 130.2
click at [417, 18] on icon "button" at bounding box center [416, 18] width 6 height 6
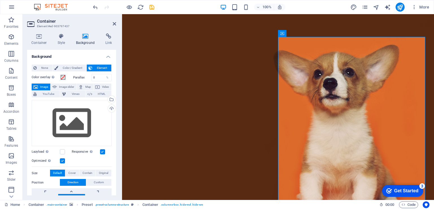
click at [116, 21] on icon at bounding box center [114, 23] width 3 height 5
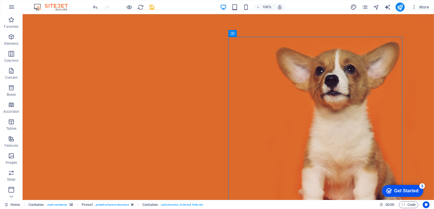
click at [397, 195] on div "checkmark Get Started 3" at bounding box center [402, 191] width 41 height 12
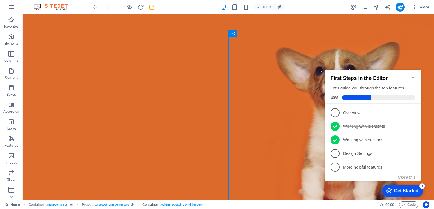
click at [358, 160] on li "5 More helpful features - incomplete" at bounding box center [373, 167] width 96 height 14
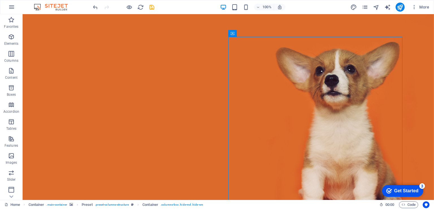
click at [407, 189] on div "Get Started" at bounding box center [406, 190] width 24 height 5
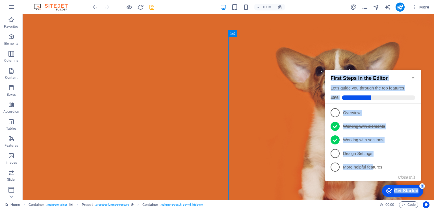
drag, startPoint x: 394, startPoint y: 181, endPoint x: 370, endPoint y: 158, distance: 33.6
click div "checkmark Get Started 3 First Steps in the Editor Let's guide you through the t…"
click at [356, 154] on p "Design Settings - incomplete" at bounding box center [377, 153] width 68 height 6
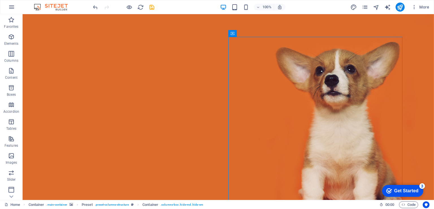
click at [8, 5] on icon "button" at bounding box center [11, 7] width 7 height 7
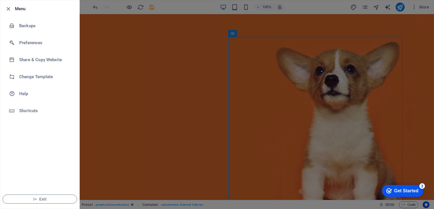
click at [41, 197] on span "Exit" at bounding box center [39, 199] width 65 height 5
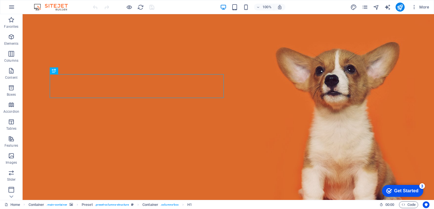
scroll to position [69, 0]
click at [12, 189] on icon "button" at bounding box center [11, 188] width 7 height 7
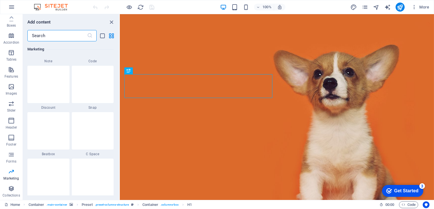
scroll to position [4762, 0]
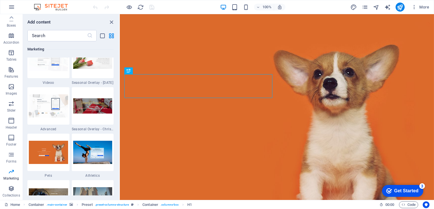
click at [50, 152] on img at bounding box center [48, 152] width 39 height 23
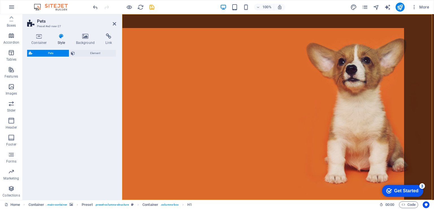
select select "%"
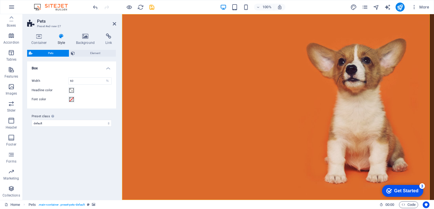
scroll to position [233, 0]
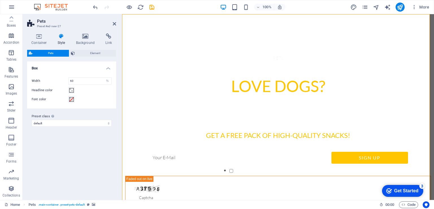
click at [10, 7] on icon "button" at bounding box center [11, 7] width 7 height 7
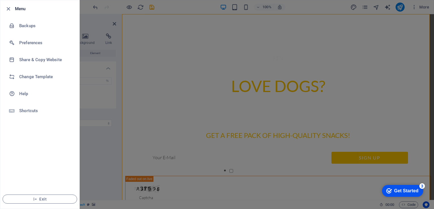
click at [35, 78] on h6 "Change Template" at bounding box center [45, 76] width 52 height 7
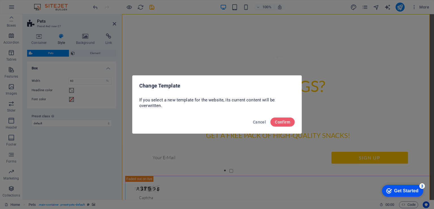
click at [289, 125] on button "Confirm" at bounding box center [283, 121] width 24 height 9
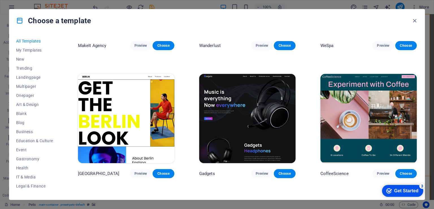
scroll to position [726, 0]
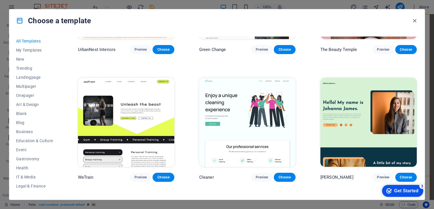
click at [399, 186] on div "checkmark Get Started 3" at bounding box center [402, 191] width 41 height 12
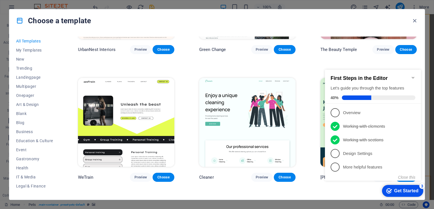
click at [366, 156] on link "4 Design Settings - incomplete" at bounding box center [373, 153] width 85 height 9
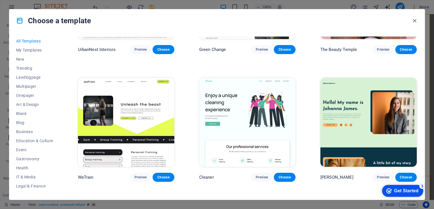
click at [419, 193] on div "Get Started" at bounding box center [406, 190] width 24 height 5
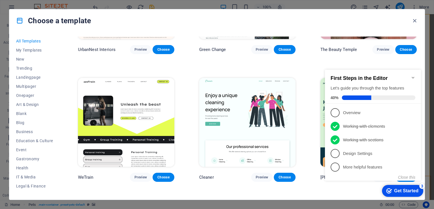
click at [385, 156] on link "4 Design Settings - incomplete" at bounding box center [373, 153] width 85 height 9
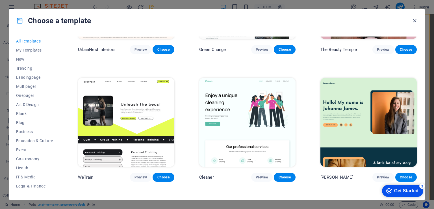
click at [415, 21] on icon "button" at bounding box center [415, 21] width 7 height 7
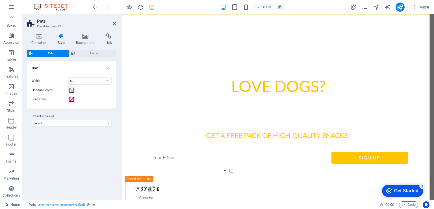
click at [113, 22] on header "Pets Preset #ed-new-27" at bounding box center [71, 21] width 89 height 15
click at [116, 24] on aside "Pets Preset #ed-new-27 Container Style Background Link Size Height 100 Default …" at bounding box center [73, 106] width 100 height 185
click at [115, 24] on icon at bounding box center [114, 23] width 3 height 5
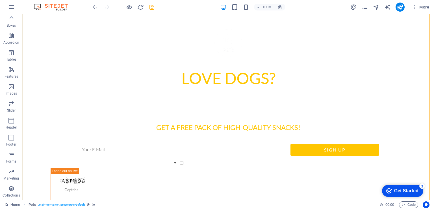
drag, startPoint x: 402, startPoint y: 190, endPoint x: 456, endPoint y: 305, distance: 127.2
click at [402, 189] on div "Get Started" at bounding box center [406, 190] width 24 height 5
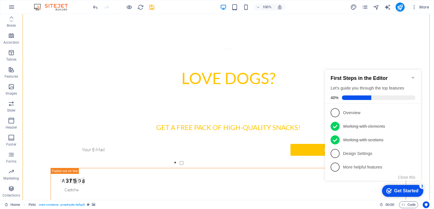
click at [377, 152] on p "Design Settings - incomplete" at bounding box center [377, 153] width 68 height 6
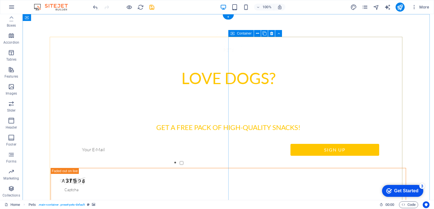
scroll to position [0, 0]
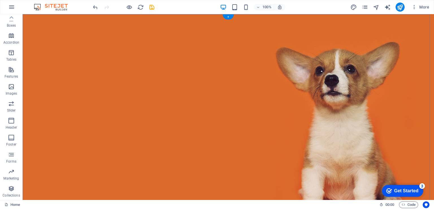
click at [226, 17] on div "+" at bounding box center [228, 16] width 11 height 5
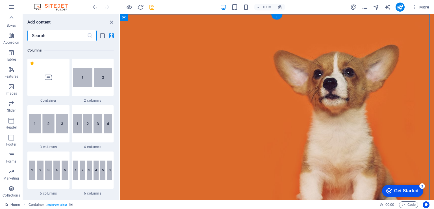
scroll to position [989, 0]
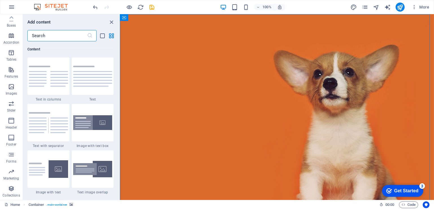
click at [406, 190] on div "Get Started" at bounding box center [406, 190] width 24 height 5
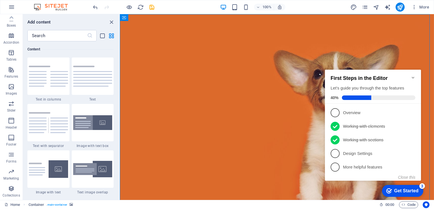
click at [373, 143] on link "3 Working with sections - completed" at bounding box center [373, 139] width 85 height 9
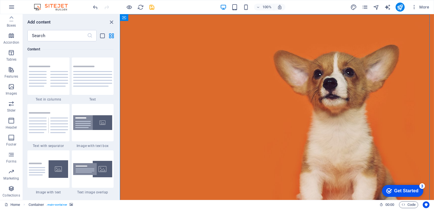
click at [424, 197] on div "checkmark Get Started 3" at bounding box center [402, 191] width 41 height 12
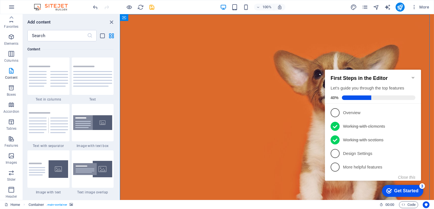
scroll to position [0, 0]
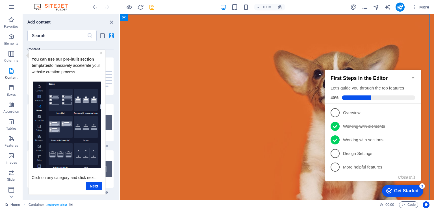
click at [364, 157] on li "4 Design Settings - incomplete" at bounding box center [373, 153] width 96 height 14
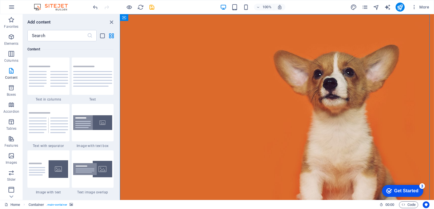
click at [63, 127] on img at bounding box center [48, 122] width 39 height 21
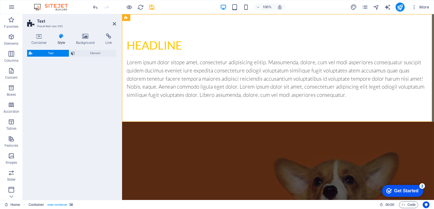
select select "rem"
select select "px"
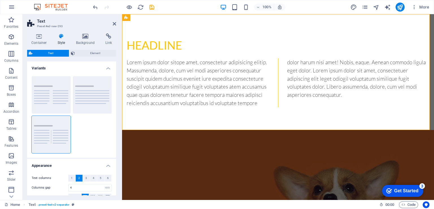
click at [113, 23] on icon at bounding box center [114, 23] width 3 height 5
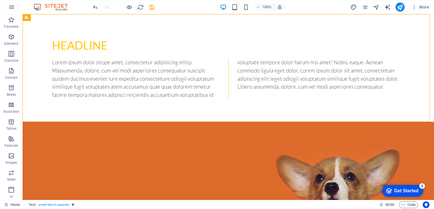
click at [390, 188] on div "checkmark Get Started 3" at bounding box center [403, 191] width 32 height 6
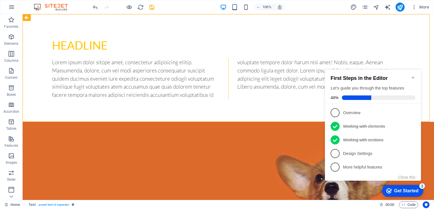
click at [383, 165] on p "More helpful features - incomplete" at bounding box center [377, 167] width 68 height 6
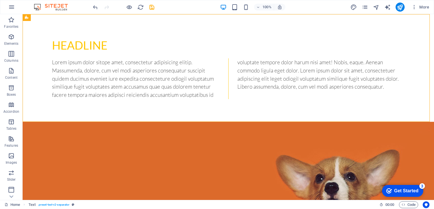
click at [67, 5] on img at bounding box center [54, 7] width 42 height 7
click at [89, 8] on div "100% More" at bounding box center [217, 7] width 434 height 14
click at [90, 8] on div "100% More" at bounding box center [217, 7] width 434 height 14
drag, startPoint x: 91, startPoint y: 7, endPoint x: 94, endPoint y: 7, distance: 3.7
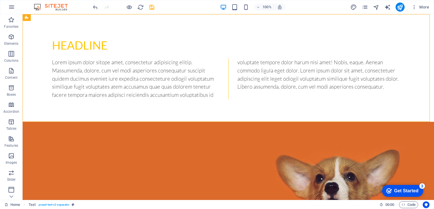
click at [91, 7] on div "100% More" at bounding box center [217, 7] width 434 height 14
click at [94, 7] on icon "undo" at bounding box center [95, 7] width 7 height 7
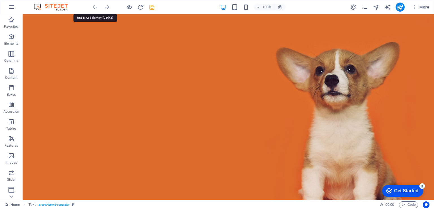
click at [95, 7] on icon "undo" at bounding box center [95, 7] width 7 height 7
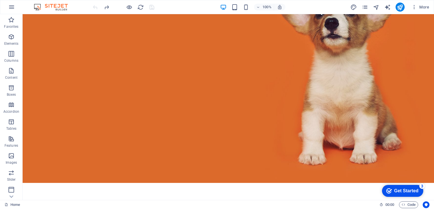
click at [95, 7] on div at bounding box center [123, 7] width 63 height 9
click at [15, 8] on button "button" at bounding box center [12, 7] width 14 height 14
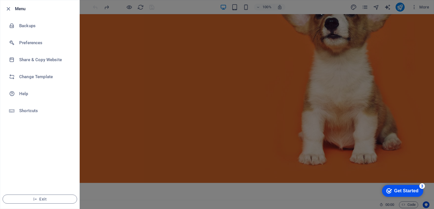
click at [36, 63] on li "Share & Copy Website" at bounding box center [39, 59] width 79 height 17
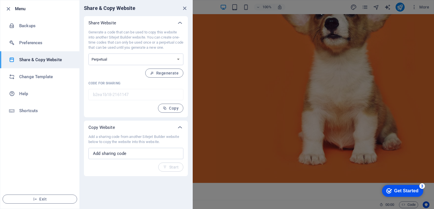
click at [182, 9] on icon "close" at bounding box center [185, 8] width 7 height 7
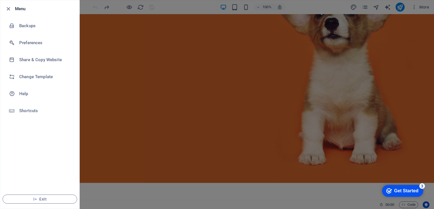
click at [41, 198] on span "Exit" at bounding box center [39, 199] width 65 height 5
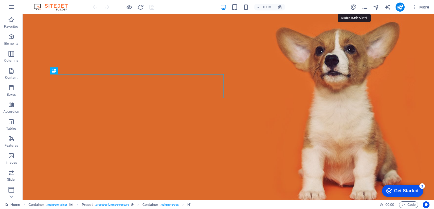
click at [355, 6] on icon "design" at bounding box center [354, 7] width 7 height 7
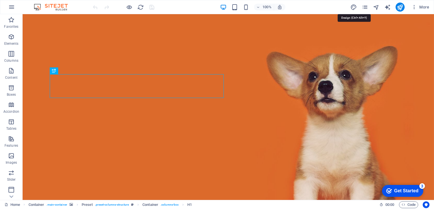
select select "rem"
select select "300"
select select "px"
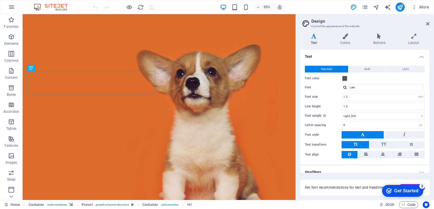
click at [344, 36] on icon at bounding box center [345, 36] width 31 height 6
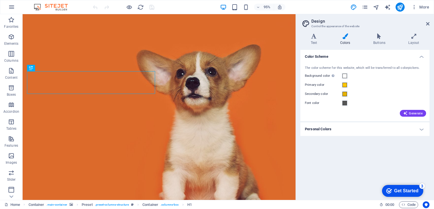
click at [372, 35] on icon at bounding box center [379, 36] width 33 height 6
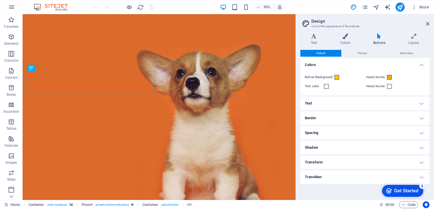
click at [318, 37] on icon at bounding box center [314, 36] width 27 height 6
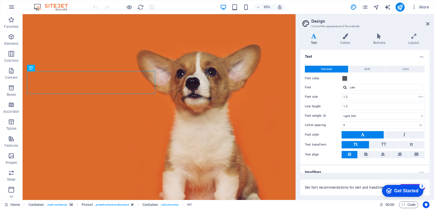
scroll to position [5, 0]
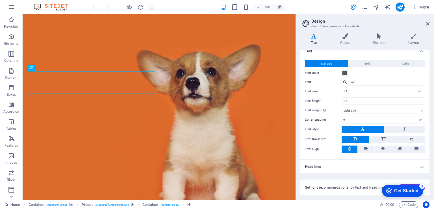
click at [371, 62] on button "Bold" at bounding box center [368, 63] width 38 height 7
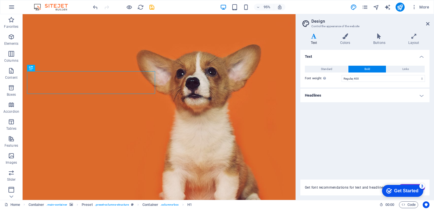
scroll to position [0, 0]
click at [411, 66] on button "Links" at bounding box center [406, 69] width 38 height 7
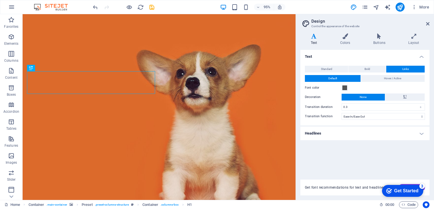
click at [327, 66] on span "Standard" at bounding box center [326, 69] width 11 height 7
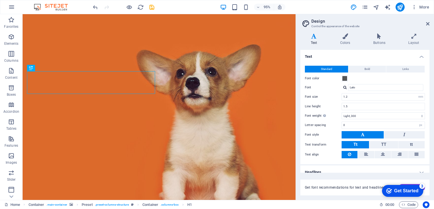
scroll to position [5, 0]
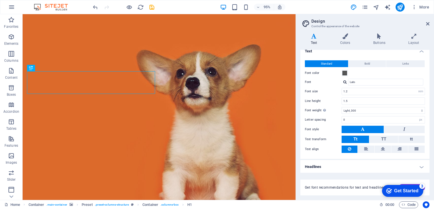
click at [397, 186] on div "checkmark Get Started 3" at bounding box center [402, 191] width 41 height 12
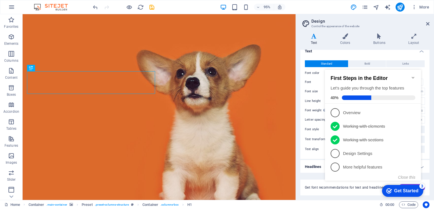
click at [365, 149] on link "4 Design Settings - incomplete" at bounding box center [373, 153] width 85 height 9
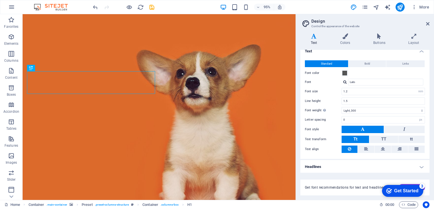
click at [429, 20] on h2 "Design" at bounding box center [371, 21] width 118 height 5
click at [427, 23] on icon at bounding box center [427, 23] width 3 height 5
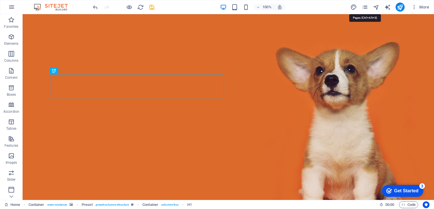
click at [367, 8] on icon "pages" at bounding box center [365, 7] width 7 height 7
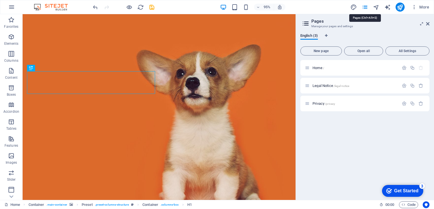
click at [366, 8] on icon "pages" at bounding box center [365, 7] width 7 height 7
click at [428, 24] on icon at bounding box center [427, 23] width 3 height 5
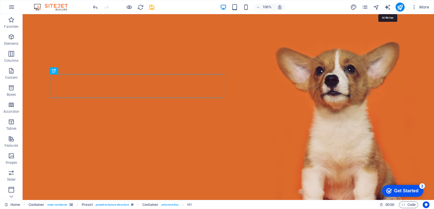
click at [387, 8] on icon "text_generator" at bounding box center [388, 7] width 7 height 7
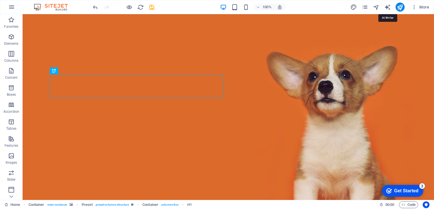
select select "English"
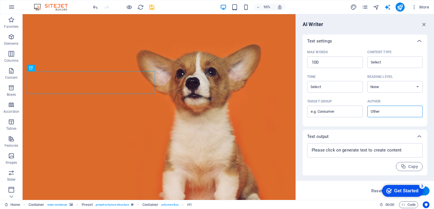
scroll to position [0, 0]
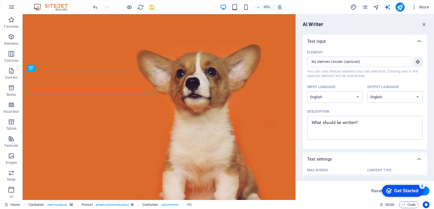
click at [426, 24] on icon "button" at bounding box center [424, 24] width 6 height 6
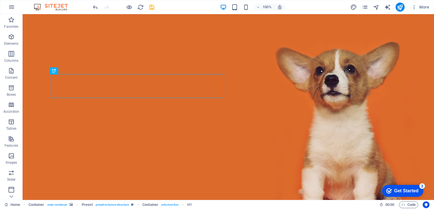
click at [415, 8] on icon "button" at bounding box center [415, 7] width 6 height 6
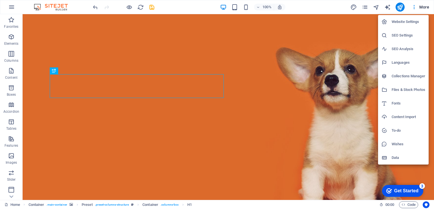
click at [400, 18] on h6 "Website Settings" at bounding box center [409, 21] width 34 height 7
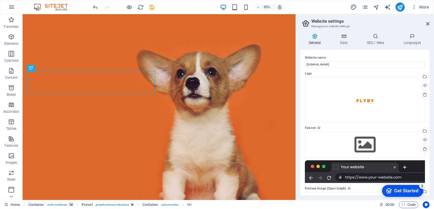
drag, startPoint x: 428, startPoint y: 23, endPoint x: 405, endPoint y: 9, distance: 26.5
click at [428, 23] on icon at bounding box center [427, 23] width 3 height 5
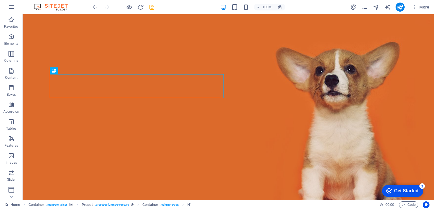
click at [42, 5] on img at bounding box center [54, 7] width 42 height 7
click at [12, 9] on icon "button" at bounding box center [11, 7] width 7 height 7
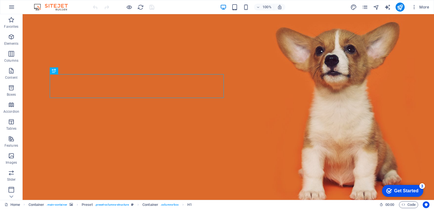
click at [12, 8] on icon "button" at bounding box center [11, 7] width 7 height 7
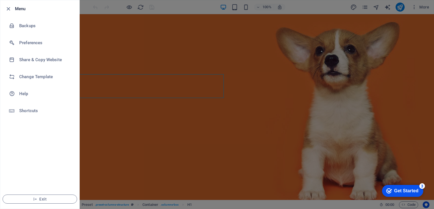
click at [34, 76] on h6 "Change Template" at bounding box center [45, 76] width 52 height 7
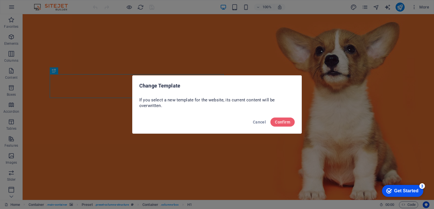
click at [279, 120] on span "Confirm" at bounding box center [282, 122] width 15 height 5
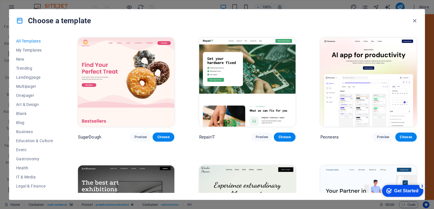
click at [137, 73] on img at bounding box center [126, 82] width 96 height 89
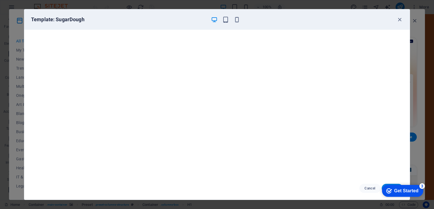
click at [413, 190] on div "Get Started" at bounding box center [406, 190] width 24 height 5
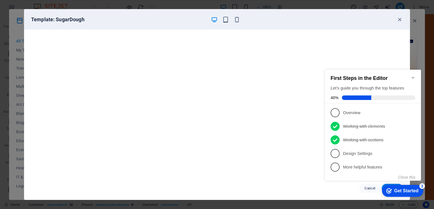
click at [378, 162] on link "5 More helpful features - incomplete" at bounding box center [373, 166] width 85 height 9
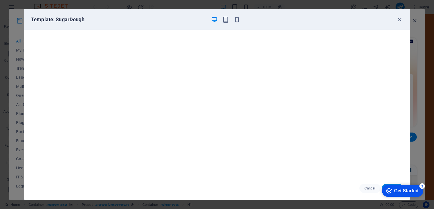
click at [399, 187] on div "checkmark Get Started 3" at bounding box center [402, 191] width 41 height 12
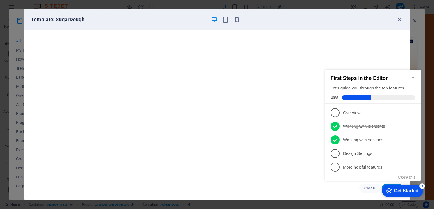
click at [363, 154] on p "Design Settings - incomplete" at bounding box center [377, 153] width 68 height 6
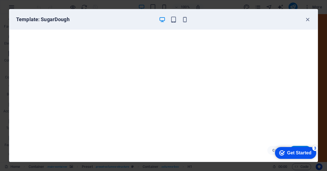
click at [296, 148] on div "checkmark Get Started 3" at bounding box center [295, 153] width 41 height 12
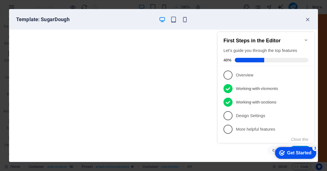
click at [280, 129] on p "More helpful features - incomplete" at bounding box center [270, 130] width 68 height 6
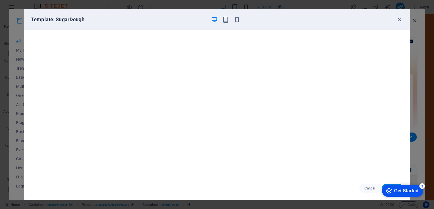
click at [392, 187] on div "checkmark Get Started 3" at bounding box center [402, 191] width 41 height 12
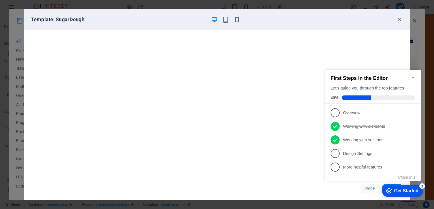
click at [373, 156] on link "4 Design Settings - incomplete" at bounding box center [373, 153] width 85 height 9
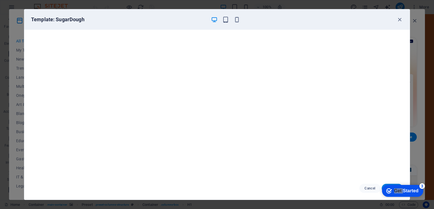
click div "checkmark Get Started 3 First Steps in the Editor Let's guide you through the t…"
click at [394, 192] on div "Get Started" at bounding box center [406, 190] width 24 height 5
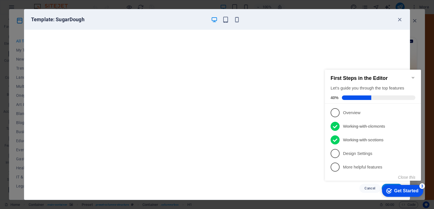
click at [389, 190] on icon "Get Started 3 items remaining, 40% complete" at bounding box center [390, 190] width 6 height 5
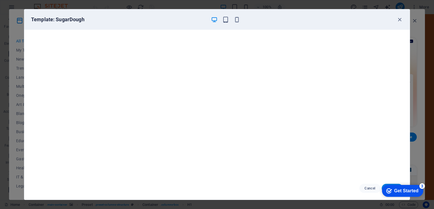
click div "checkmark Get Started 3 First Steps in the Editor Let's guide you through the t…"
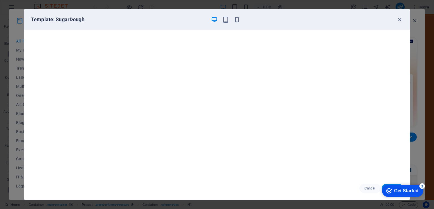
click div "checkmark Get Started 3 First Steps in the Editor Let's guide you through the t…"
click at [400, 185] on div "checkmark Get Started 3" at bounding box center [402, 191] width 41 height 12
click at [424, 197] on div "checkmark Get Started 3" at bounding box center [402, 191] width 41 height 12
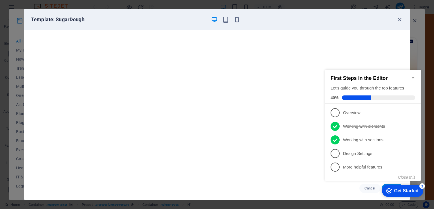
click at [387, 115] on link "1 Overview - incomplete" at bounding box center [373, 112] width 85 height 9
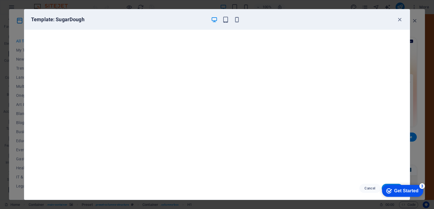
click div "checkmark Get Started 3 First Steps in the Editor Let's guide you through the t…"
click at [394, 187] on div "checkmark Get Started 3" at bounding box center [402, 191] width 41 height 12
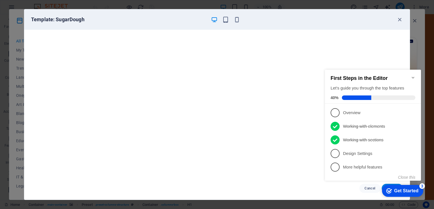
click at [372, 164] on p "More helpful features - incomplete" at bounding box center [377, 167] width 68 height 6
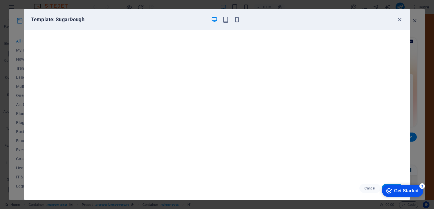
click div "checkmark Get Started 3 First Steps in the Editor Let's guide you through the t…"
click at [386, 185] on div "checkmark Get Started 3" at bounding box center [402, 191] width 41 height 12
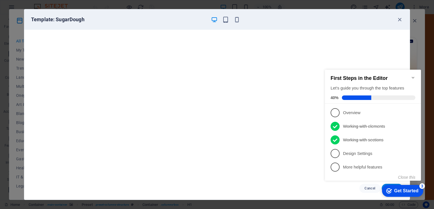
click at [373, 156] on link "4 Design Settings - incomplete" at bounding box center [373, 153] width 85 height 9
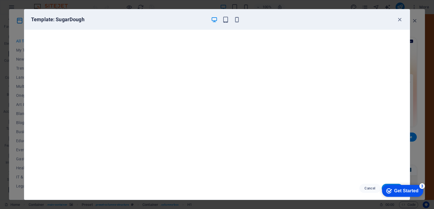
click at [395, 18] on div "Template: SugarDough" at bounding box center [213, 19] width 365 height 7
click at [399, 20] on icon "button" at bounding box center [400, 19] width 7 height 7
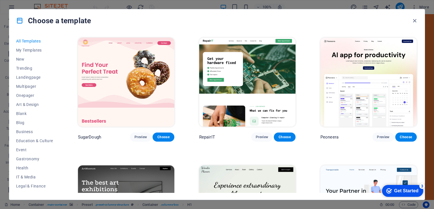
click at [403, 191] on div "Get Started" at bounding box center [406, 190] width 24 height 5
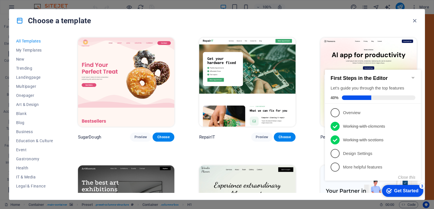
click at [368, 153] on p "Design Settings - incomplete" at bounding box center [377, 153] width 68 height 6
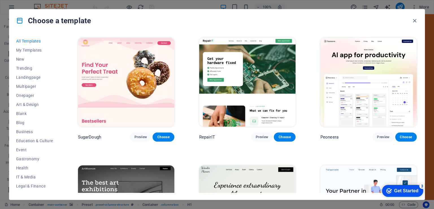
click at [165, 137] on span "Choose" at bounding box center [163, 137] width 12 height 5
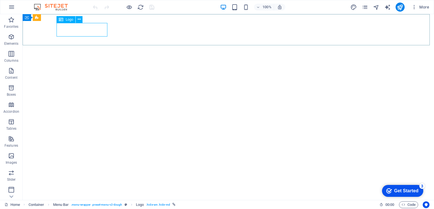
click at [64, 19] on div "Logo" at bounding box center [66, 19] width 19 height 7
click at [79, 19] on icon at bounding box center [79, 19] width 3 height 6
select select "px"
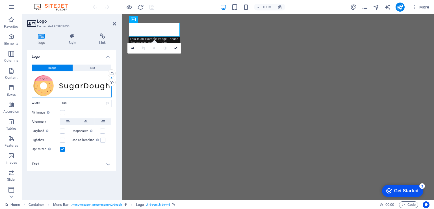
click at [101, 83] on div "Drag files here, click to choose files or select files from Files or our free s…" at bounding box center [72, 85] width 80 height 23
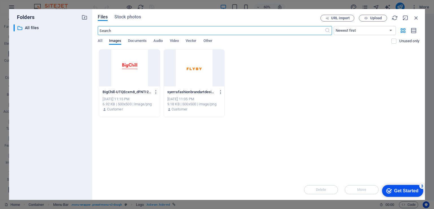
click at [206, 69] on div at bounding box center [194, 67] width 61 height 37
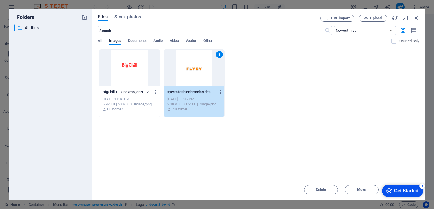
click at [401, 190] on div "Get Started" at bounding box center [406, 190] width 24 height 5
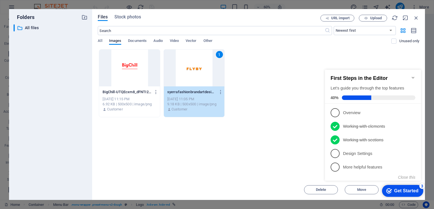
click at [405, 176] on button "Close this" at bounding box center [406, 177] width 17 height 5
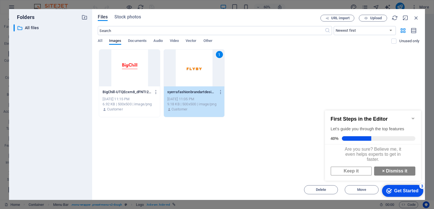
scroll to position [3, 0]
click at [388, 172] on link "× Dismiss it" at bounding box center [394, 170] width 41 height 9
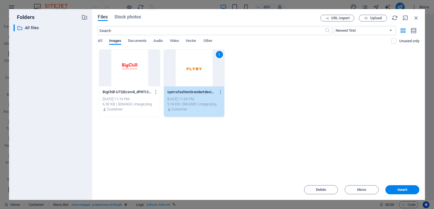
click at [397, 190] on span "Insert" at bounding box center [402, 189] width 29 height 3
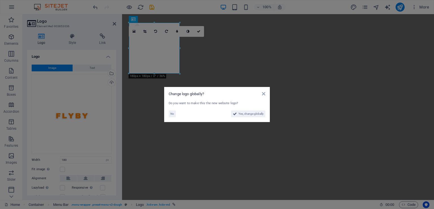
click at [250, 116] on span "Yes, change globally" at bounding box center [251, 113] width 25 height 7
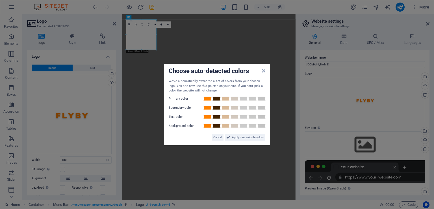
click at [261, 70] on div "Choose auto-detected colors" at bounding box center [217, 71] width 97 height 6
click at [263, 73] on div "Choose auto-detected colors" at bounding box center [217, 71] width 97 height 6
click at [264, 71] on icon at bounding box center [263, 70] width 3 height 5
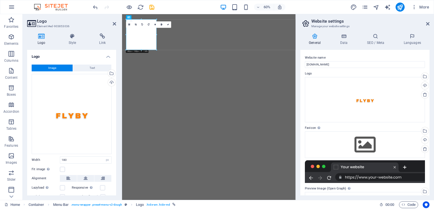
click at [428, 22] on icon at bounding box center [427, 23] width 3 height 5
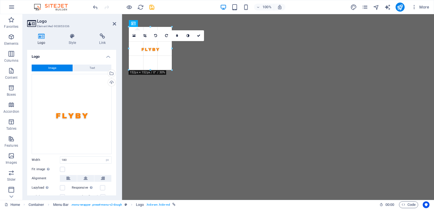
drag, startPoint x: 180, startPoint y: 74, endPoint x: 171, endPoint y: 41, distance: 33.7
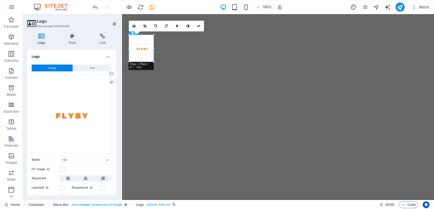
drag, startPoint x: 150, startPoint y: 70, endPoint x: 150, endPoint y: 52, distance: 18.1
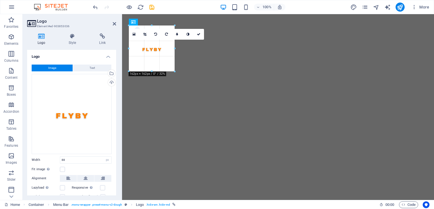
drag, startPoint x: 154, startPoint y: 48, endPoint x: 176, endPoint y: 53, distance: 22.6
type input "162"
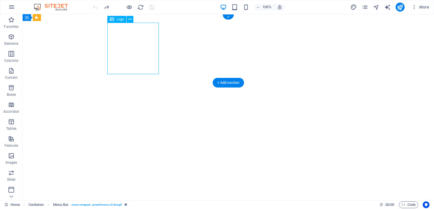
select select "px"
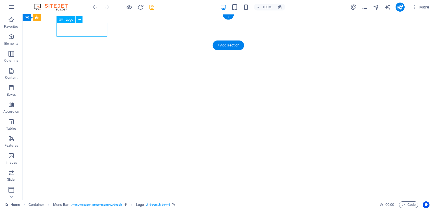
select select "px"
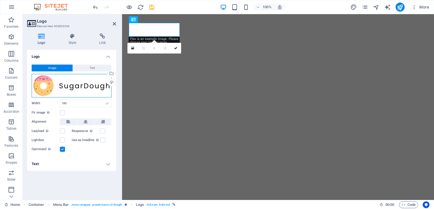
click at [94, 87] on div "Drag files here, click to choose files or select files from Files or our free s…" at bounding box center [72, 85] width 80 height 23
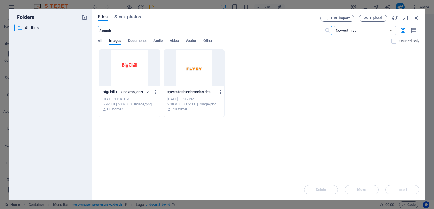
click at [200, 80] on div at bounding box center [194, 67] width 61 height 37
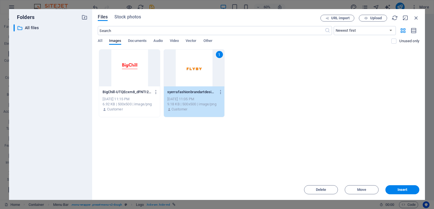
click at [400, 188] on span "Insert" at bounding box center [403, 189] width 10 height 3
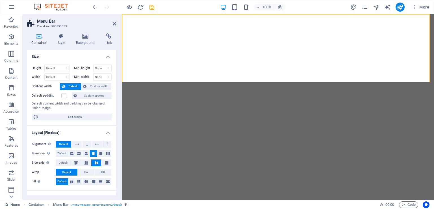
click at [63, 96] on label at bounding box center [63, 95] width 5 height 5
click at [0, 0] on input "Default padding" at bounding box center [0, 0] width 0 height 0
click at [63, 96] on label at bounding box center [63, 95] width 5 height 5
click at [0, 0] on input "Default padding" at bounding box center [0, 0] width 0 height 0
click at [77, 39] on icon at bounding box center [85, 36] width 27 height 6
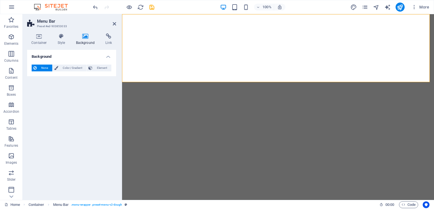
click at [58, 67] on button "Color / Gradient" at bounding box center [70, 67] width 34 height 7
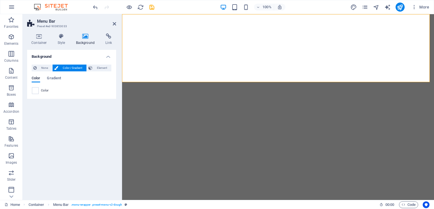
click at [42, 70] on span "None" at bounding box center [44, 67] width 12 height 7
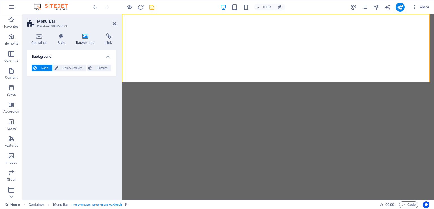
click at [94, 70] on button "Element" at bounding box center [99, 67] width 25 height 7
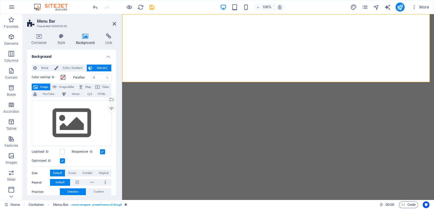
click at [97, 70] on span "Element" at bounding box center [102, 67] width 16 height 7
click at [105, 67] on span "Element" at bounding box center [102, 67] width 16 height 7
click at [77, 69] on span "Color / Gradient" at bounding box center [72, 67] width 25 height 7
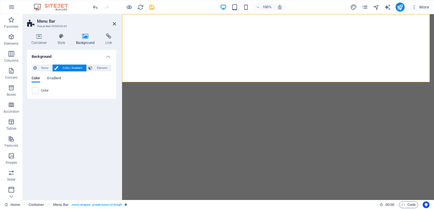
click at [47, 72] on div "Color Gradient Color" at bounding box center [72, 83] width 80 height 23
click at [48, 69] on span "None" at bounding box center [44, 67] width 12 height 7
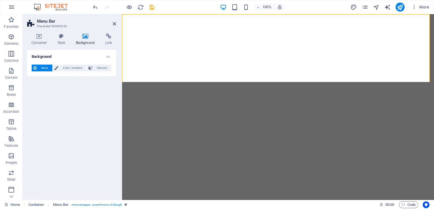
click at [112, 23] on h2 "Menu Bar" at bounding box center [76, 21] width 79 height 5
click at [114, 23] on icon at bounding box center [114, 23] width 3 height 5
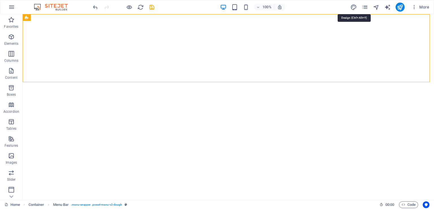
click at [354, 6] on icon "design" at bounding box center [354, 7] width 7 height 7
select select "px"
select select "300"
select select "px"
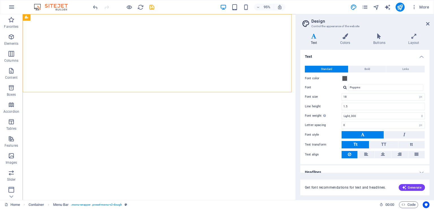
click at [346, 37] on icon at bounding box center [345, 36] width 31 height 6
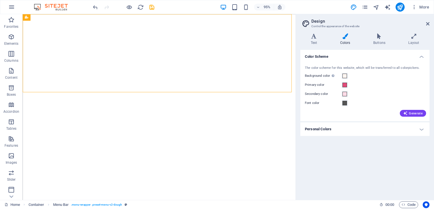
click at [409, 38] on icon at bounding box center [413, 36] width 31 height 6
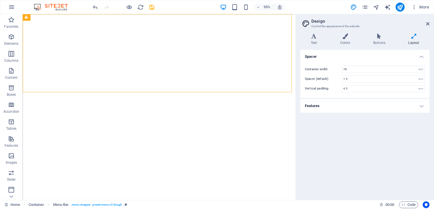
click at [428, 25] on icon at bounding box center [427, 23] width 3 height 5
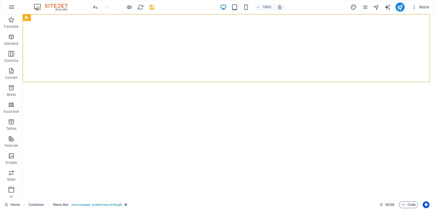
scroll to position [69, 0]
drag, startPoint x: 12, startPoint y: 150, endPoint x: 12, endPoint y: 157, distance: 6.8
drag, startPoint x: 12, startPoint y: 157, endPoint x: 20, endPoint y: 6, distance: 150.9
click at [20, 6] on div "100% More" at bounding box center [217, 7] width 434 height 14
click at [12, 9] on icon "button" at bounding box center [11, 7] width 7 height 7
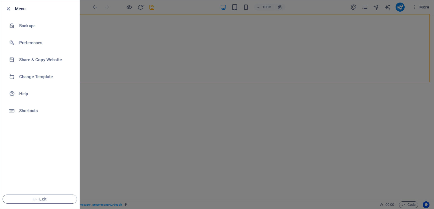
click at [171, 75] on div at bounding box center [217, 104] width 434 height 209
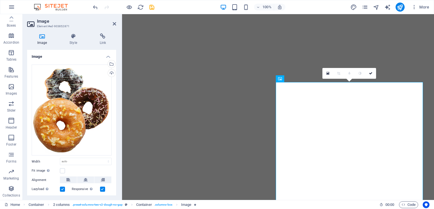
click at [110, 72] on div "Upload" at bounding box center [111, 73] width 8 height 8
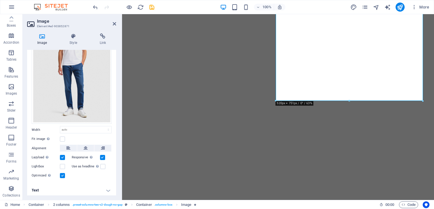
scroll to position [0, 0]
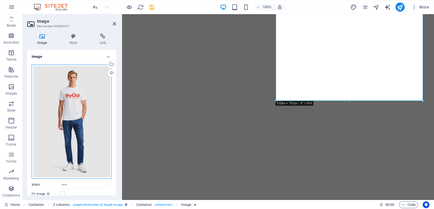
click at [83, 102] on div "Drag files here, click to choose files or select files from Files or our free s…" at bounding box center [72, 121] width 80 height 114
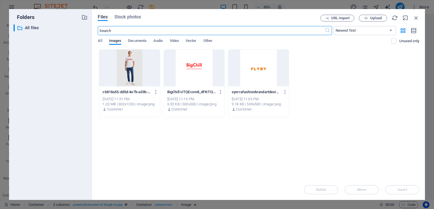
click at [136, 72] on div at bounding box center [129, 67] width 61 height 37
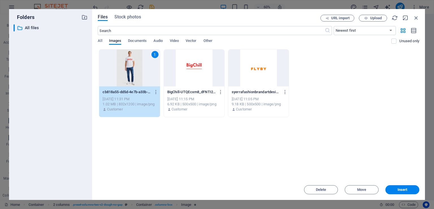
click at [401, 189] on span "Insert" at bounding box center [403, 189] width 10 height 3
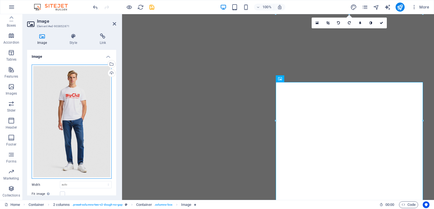
click at [86, 101] on div "Drag files here, click to choose files or select files from Files or our free s…" at bounding box center [72, 121] width 80 height 114
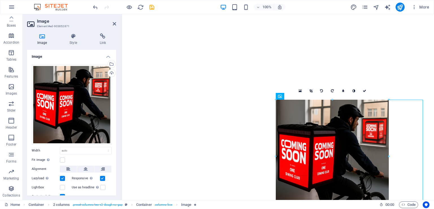
drag, startPoint x: 422, startPoint y: 82, endPoint x: 304, endPoint y: 117, distance: 122.7
type input "400"
select select "px"
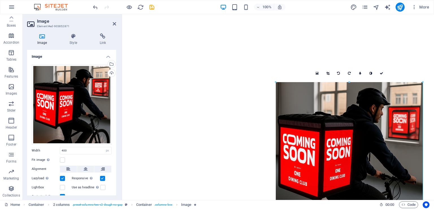
drag, startPoint x: 389, startPoint y: 155, endPoint x: 434, endPoint y: 152, distance: 45.0
type input "520"
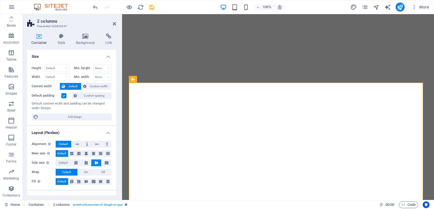
click at [84, 40] on h4 "Background" at bounding box center [87, 39] width 30 height 12
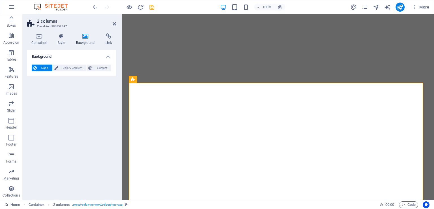
click at [68, 68] on span "Color / Gradient" at bounding box center [72, 67] width 25 height 7
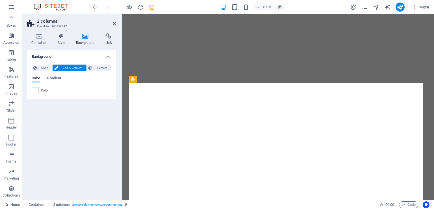
click at [97, 66] on span "Element" at bounding box center [102, 67] width 16 height 7
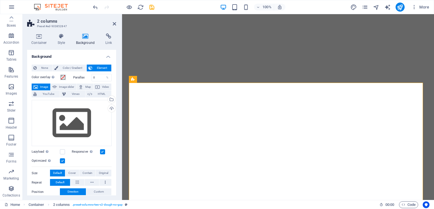
click at [71, 68] on span "Color / Gradient" at bounding box center [72, 67] width 25 height 7
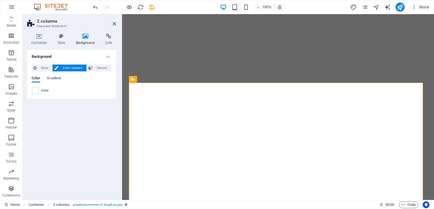
click at [40, 89] on div "Color" at bounding box center [71, 90] width 79 height 7
click at [37, 90] on span at bounding box center [35, 90] width 6 height 6
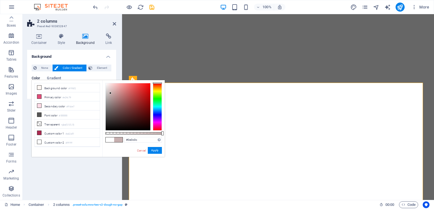
type input "#000000"
drag, startPoint x: 133, startPoint y: 101, endPoint x: 112, endPoint y: 142, distance: 46.4
click at [112, 142] on div "#000000 Supported formats #0852ed rgb(8, 82, 237) rgba(8, 82, 237, 90%) hsv(221…" at bounding box center [133, 159] width 62 height 159
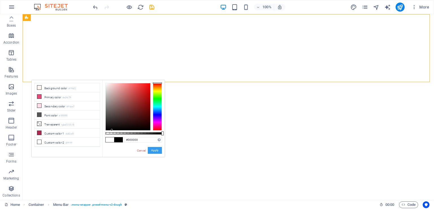
click at [154, 148] on button "Apply" at bounding box center [155, 150] width 14 height 7
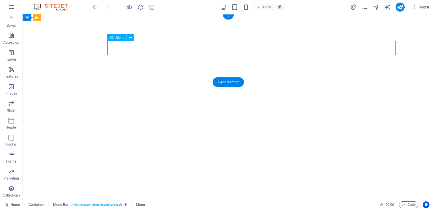
select select
select select "1"
select select
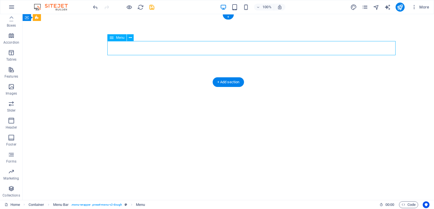
select select "2"
select select
select select "default"
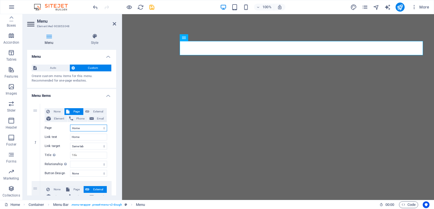
click at [87, 126] on select "Home Menu Contact Legal Notice Privacy" at bounding box center [88, 127] width 37 height 7
click at [90, 66] on span "Custom" at bounding box center [93, 67] width 33 height 7
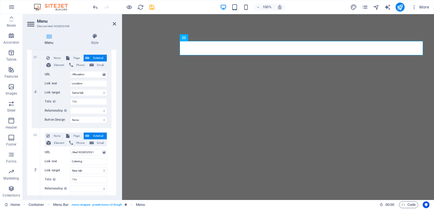
scroll to position [390, 0]
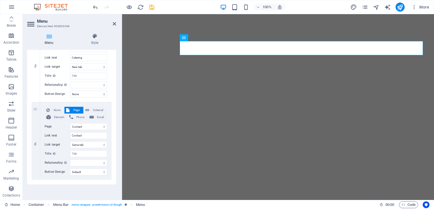
click at [0, 0] on icon at bounding box center [0, 0] width 0 height 0
select select
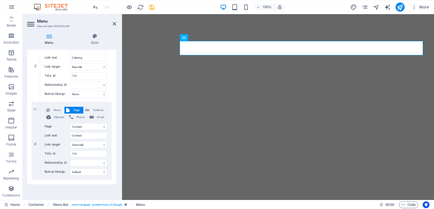
select select
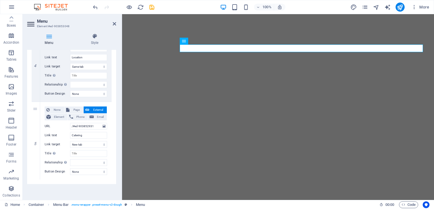
scroll to position [312, 0]
select select
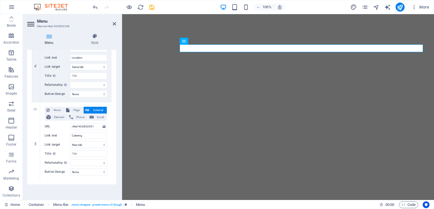
select select
select select "2"
select select
select select "default"
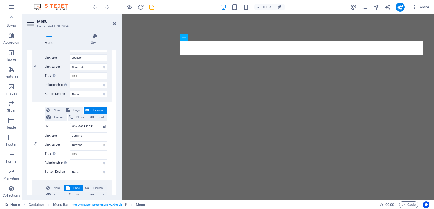
click at [0, 0] on link at bounding box center [0, 0] width 0 height 0
select select
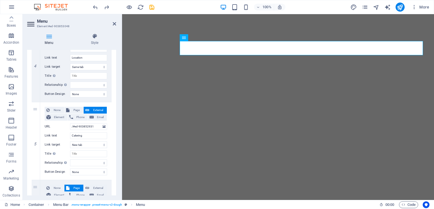
select select "2"
type input "Contact"
select select
select select "default"
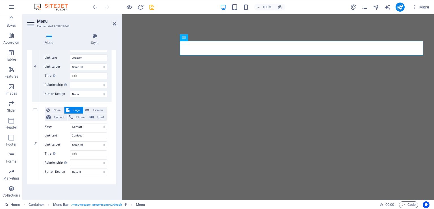
click at [0, 0] on icon at bounding box center [0, 0] width 0 height 0
select select
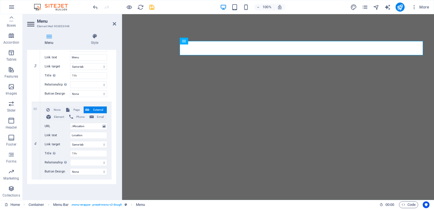
scroll to position [235, 0]
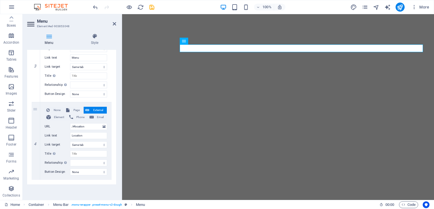
select select
select select "2"
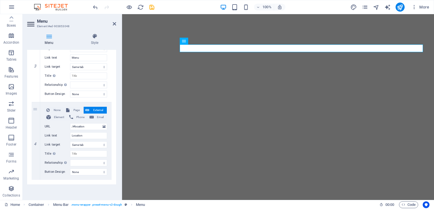
select select
select select "default"
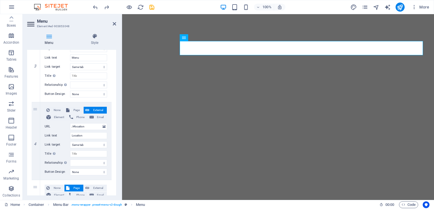
select select
type input "/#ed-903852931"
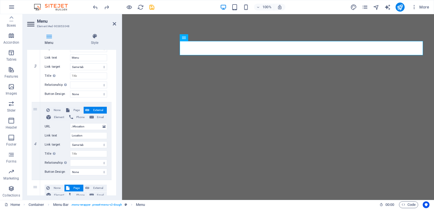
type input "Catering"
select select "blank"
select select
select select "2"
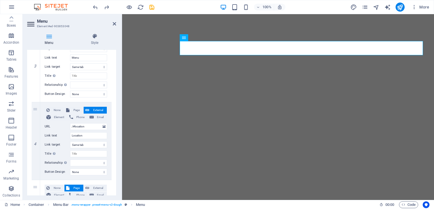
select select
select select "default"
click at [0, 0] on icon at bounding box center [0, 0] width 0 height 0
select select
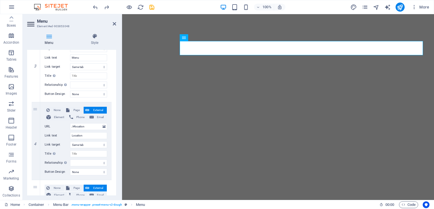
select select
type input "/#ed-903852931"
type input "Catering"
select select "blank"
select select
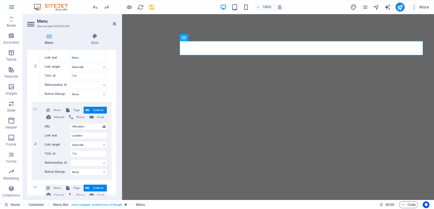
select select "2"
type input "/16968187"
type input "Contact"
select select
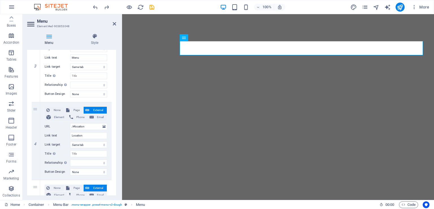
select select "default"
select select
type input "/#location"
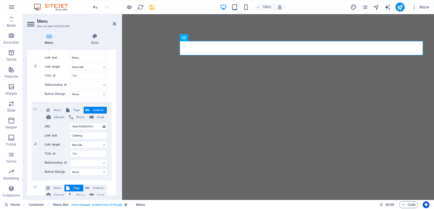
type input "Location"
select select
type input "/#ed-903852931"
type input "Catering"
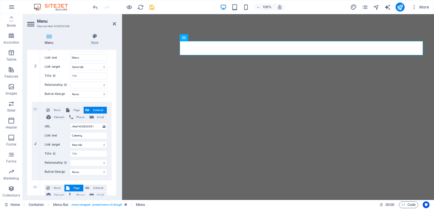
select select "blank"
select select
select select "2"
select select
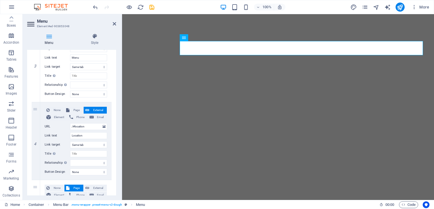
select select "default"
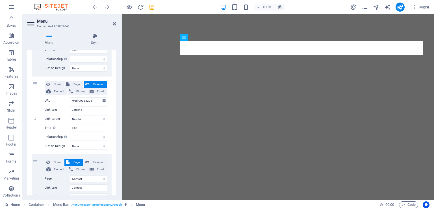
click at [0, 0] on icon at bounding box center [0, 0] width 0 height 0
select select
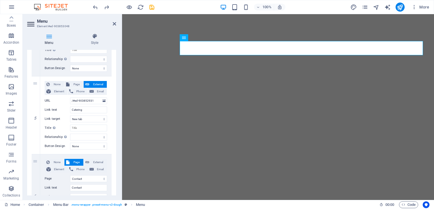
select select "2"
type input "Contact"
select select
select select "default"
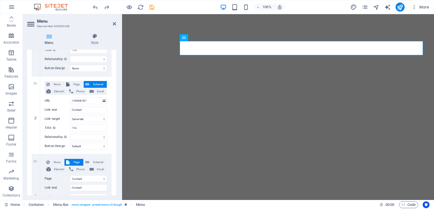
scroll to position [312, 0]
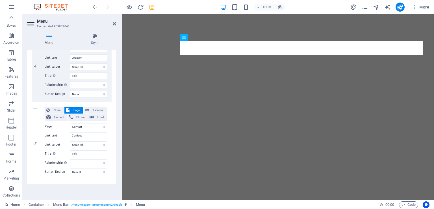
click at [114, 22] on icon at bounding box center [114, 23] width 3 height 5
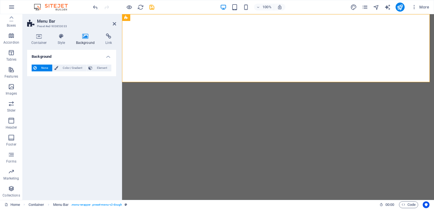
click at [64, 68] on span "Color / Gradient" at bounding box center [72, 67] width 25 height 7
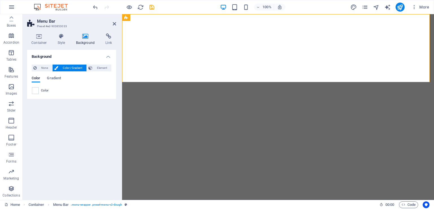
click at [51, 77] on span "Gradient" at bounding box center [54, 79] width 14 height 8
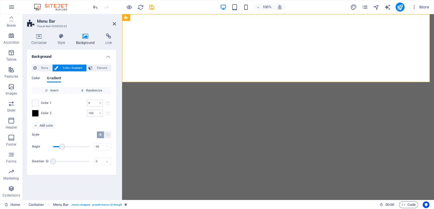
click at [37, 113] on span at bounding box center [35, 113] width 6 height 6
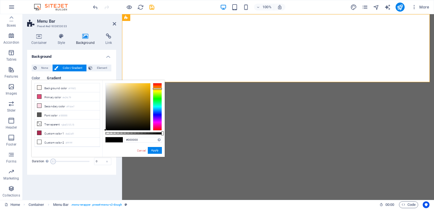
drag, startPoint x: 157, startPoint y: 84, endPoint x: 159, endPoint y: 89, distance: 4.6
click at [159, 89] on div at bounding box center [157, 107] width 9 height 48
drag, startPoint x: 137, startPoint y: 96, endPoint x: 156, endPoint y: 81, distance: 24.1
click at [156, 81] on div "#ffbc00 Supported formats #0852ed rgb(8, 82, 237) rgba(8, 82, 237, 90%) hsv(221…" at bounding box center [133, 159] width 62 height 159
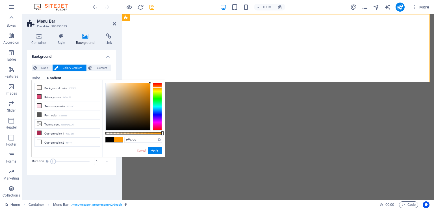
type input "#ff8400"
click at [159, 87] on div at bounding box center [157, 107] width 9 height 48
click at [157, 152] on button "Apply" at bounding box center [155, 150] width 14 height 7
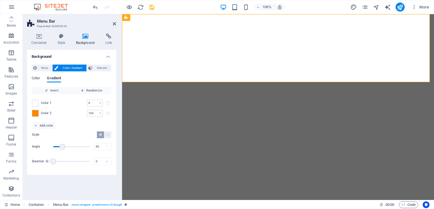
click at [115, 23] on icon at bounding box center [114, 23] width 3 height 5
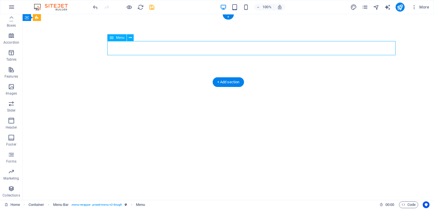
select select
select select "1"
select select
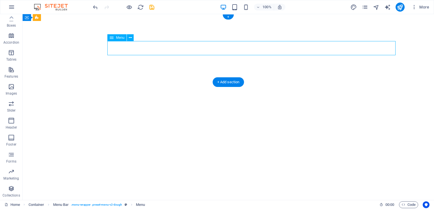
select select "2"
select select
select select "default"
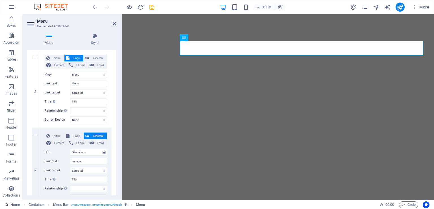
scroll to position [105, 0]
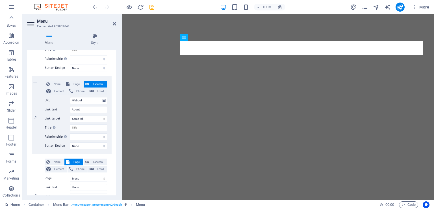
click at [90, 43] on h4 "Style" at bounding box center [94, 39] width 43 height 12
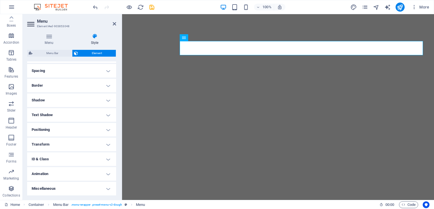
scroll to position [0, 0]
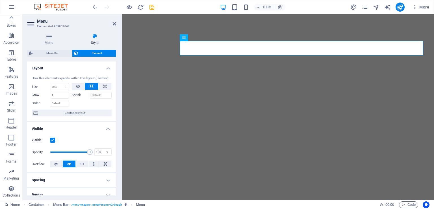
click at [88, 51] on span "Element" at bounding box center [97, 53] width 34 height 7
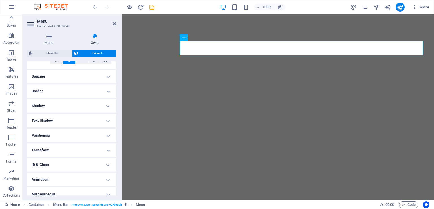
click at [70, 79] on h4 "Spacing" at bounding box center [71, 77] width 89 height 14
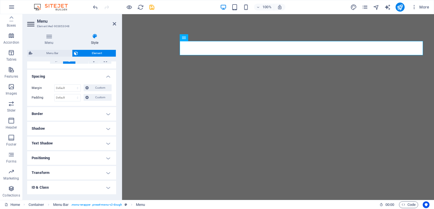
click at [67, 115] on h4 "Border" at bounding box center [71, 114] width 89 height 14
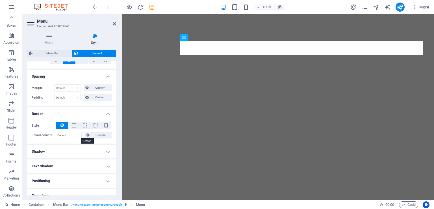
scroll to position [0, 0]
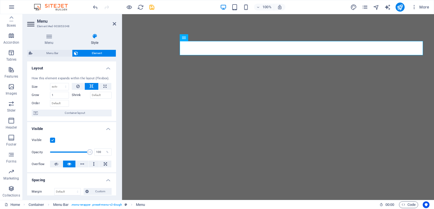
click at [113, 53] on span "Element" at bounding box center [97, 53] width 34 height 7
click at [202, 37] on icon at bounding box center [202, 38] width 3 height 6
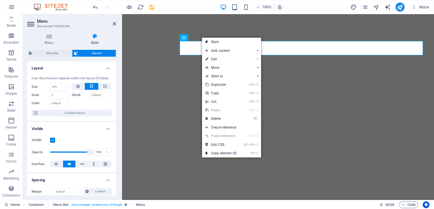
click at [214, 42] on link "Style" at bounding box center [231, 42] width 59 height 8
select select "rem"
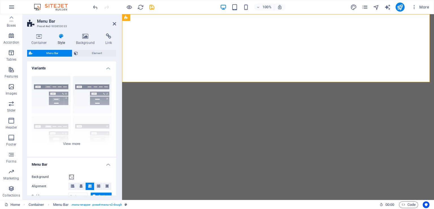
click at [79, 53] on button "Element" at bounding box center [94, 53] width 44 height 7
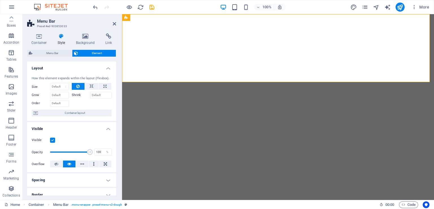
click at [114, 23] on icon at bounding box center [114, 23] width 3 height 5
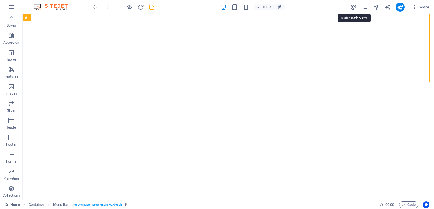
click at [355, 7] on icon "design" at bounding box center [354, 7] width 7 height 7
select select "rem"
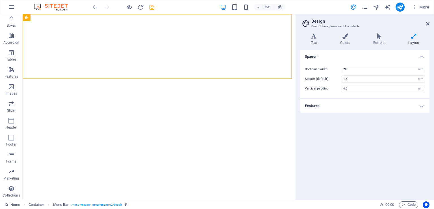
click at [318, 39] on icon at bounding box center [314, 36] width 27 height 6
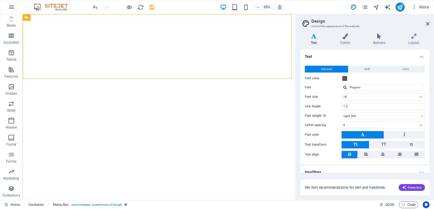
click at [350, 39] on h4 "Colors" at bounding box center [346, 39] width 33 height 12
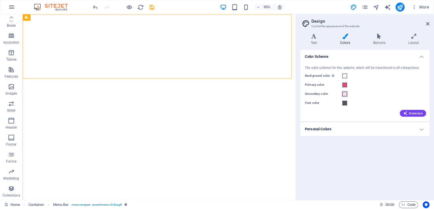
click at [345, 93] on span at bounding box center [345, 94] width 5 height 5
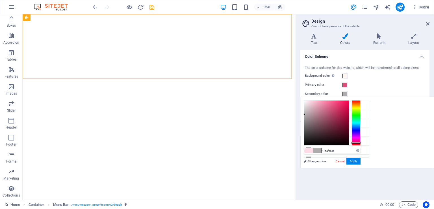
type input "#97898d"
drag, startPoint x: 388, startPoint y: 110, endPoint x: 379, endPoint y: 118, distance: 12.4
click at [349, 118] on div at bounding box center [327, 122] width 45 height 45
click at [345, 161] on link "Cancel" at bounding box center [340, 161] width 10 height 4
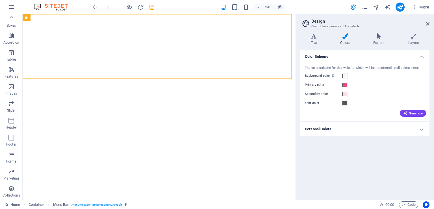
click at [372, 38] on icon at bounding box center [379, 36] width 33 height 6
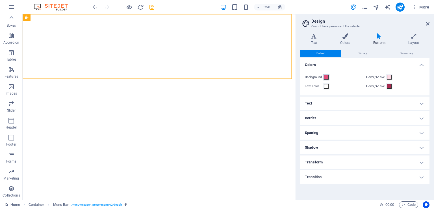
click at [327, 77] on span at bounding box center [326, 77] width 5 height 5
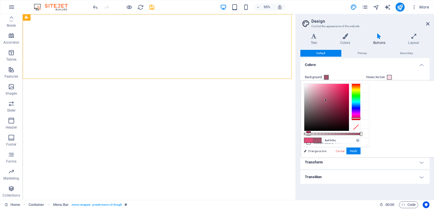
click at [349, 100] on div at bounding box center [327, 107] width 45 height 47
drag, startPoint x: 401, startPoint y: 95, endPoint x: 404, endPoint y: 89, distance: 7.2
click at [349, 89] on div at bounding box center [327, 107] width 45 height 47
click at [349, 96] on div at bounding box center [327, 107] width 45 height 47
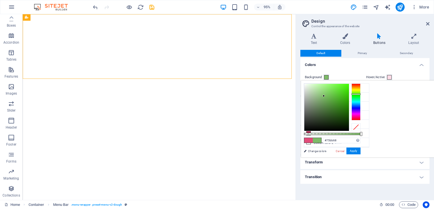
drag, startPoint x: 428, startPoint y: 91, endPoint x: 428, endPoint y: 94, distance: 3.2
click at [361, 94] on div at bounding box center [356, 101] width 9 height 37
drag, startPoint x: 428, startPoint y: 94, endPoint x: 429, endPoint y: 103, distance: 9.1
click at [361, 103] on div at bounding box center [356, 101] width 9 height 37
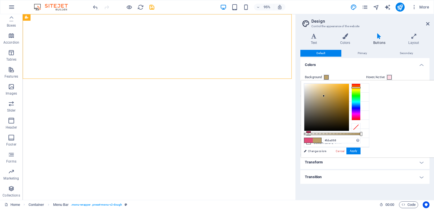
drag, startPoint x: 427, startPoint y: 94, endPoint x: 426, endPoint y: 87, distance: 7.4
click at [361, 87] on div at bounding box center [356, 101] width 9 height 37
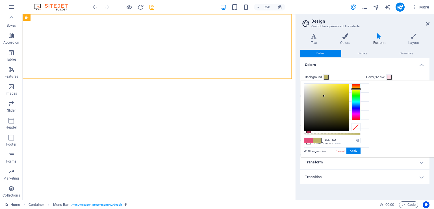
click at [361, 89] on div at bounding box center [356, 101] width 9 height 37
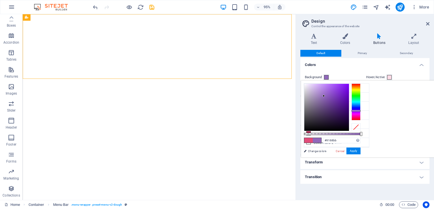
drag, startPoint x: 429, startPoint y: 89, endPoint x: 424, endPoint y: 110, distance: 22.4
click at [361, 110] on div at bounding box center [356, 110] width 9 height 1
click at [361, 110] on div at bounding box center [356, 101] width 9 height 37
click at [349, 128] on div at bounding box center [327, 107] width 45 height 47
type input "#070708"
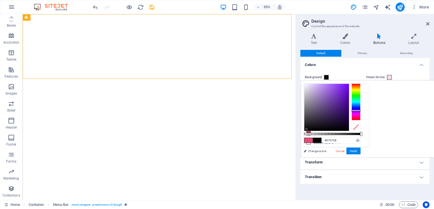
click at [308, 129] on div at bounding box center [307, 129] width 2 height 2
click at [361, 152] on button "Apply" at bounding box center [354, 150] width 14 height 7
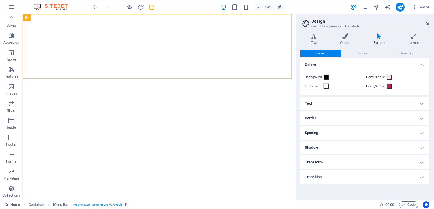
click at [327, 86] on span at bounding box center [326, 86] width 5 height 5
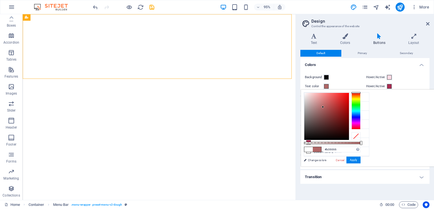
drag, startPoint x: 391, startPoint y: 115, endPoint x: 394, endPoint y: 107, distance: 8.8
click at [349, 107] on div at bounding box center [327, 116] width 45 height 47
drag, startPoint x: 401, startPoint y: 110, endPoint x: 405, endPoint y: 108, distance: 4.7
click at [349, 108] on div at bounding box center [327, 116] width 45 height 47
drag, startPoint x: 406, startPoint y: 107, endPoint x: 388, endPoint y: 116, distance: 20.1
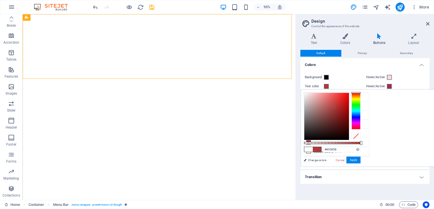
click at [349, 116] on div at bounding box center [327, 116] width 45 height 47
drag, startPoint x: 387, startPoint y: 117, endPoint x: 407, endPoint y: 93, distance: 31.4
click at [349, 93] on div at bounding box center [327, 116] width 45 height 47
click at [349, 97] on div at bounding box center [327, 116] width 45 height 47
click at [349, 105] on div at bounding box center [327, 116] width 45 height 47
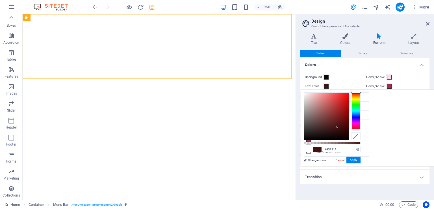
drag, startPoint x: 404, startPoint y: 105, endPoint x: 408, endPoint y: 126, distance: 21.4
click at [349, 126] on div at bounding box center [327, 116] width 45 height 47
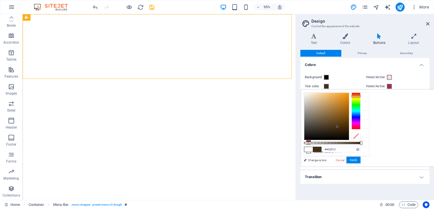
click at [361, 96] on div at bounding box center [356, 110] width 9 height 37
drag, startPoint x: 429, startPoint y: 96, endPoint x: 423, endPoint y: 105, distance: 10.9
click at [361, 96] on div at bounding box center [356, 95] width 9 height 1
type input "#fea001"
drag, startPoint x: 409, startPoint y: 120, endPoint x: 420, endPoint y: 92, distance: 30.1
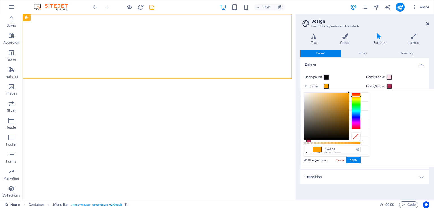
click at [350, 92] on div at bounding box center [349, 92] width 2 height 2
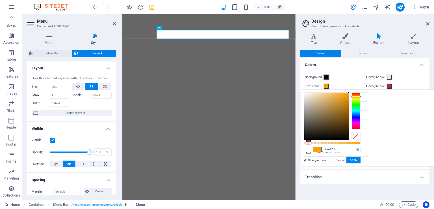
click at [328, 77] on span at bounding box center [326, 77] width 5 height 5
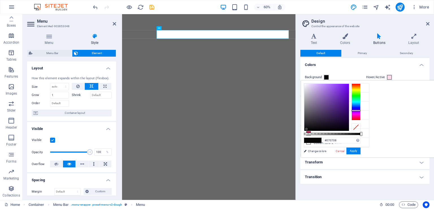
click at [330, 98] on li "Primary color #e24c79" at bounding box center [336, 96] width 65 height 9
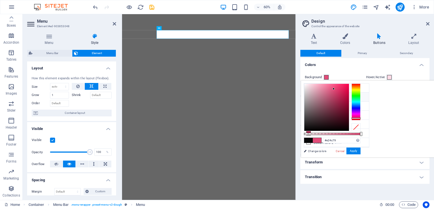
click at [309, 96] on icon at bounding box center [309, 97] width 4 height 4
drag, startPoint x: 404, startPoint y: 87, endPoint x: 379, endPoint y: 131, distance: 49.9
click at [364, 131] on div "#000000 Supported formats #0852ed rgb(8, 82, 237) rgba(8, 82, 237, 90%) hsv(221…" at bounding box center [332, 160] width 62 height 159
click at [329, 90] on li "Background color #fff6f2" at bounding box center [336, 87] width 65 height 9
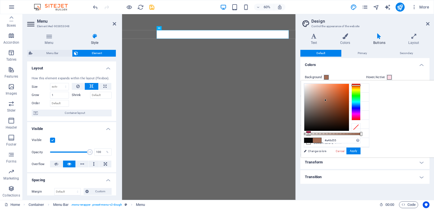
drag, startPoint x: 377, startPoint y: 83, endPoint x: 396, endPoint y: 101, distance: 26.6
click at [327, 100] on div at bounding box center [326, 100] width 2 height 2
drag, startPoint x: 396, startPoint y: 101, endPoint x: 367, endPoint y: 83, distance: 34.0
click at [367, 83] on div "less Background color #fff6f2 Primary color #e24c79 Secondary color #ffdce7 Fon…" at bounding box center [367, 118] width 133 height 77
type input "#191717"
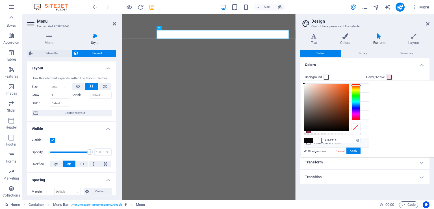
click at [349, 126] on div at bounding box center [327, 107] width 45 height 47
click at [361, 151] on button "Apply" at bounding box center [354, 150] width 14 height 7
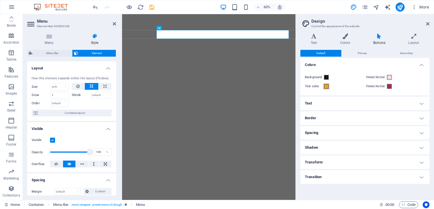
click at [327, 87] on span at bounding box center [326, 86] width 5 height 5
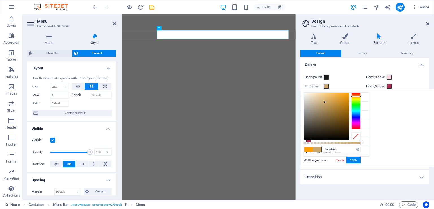
drag, startPoint x: 396, startPoint y: 115, endPoint x: 396, endPoint y: 102, distance: 13.3
click at [349, 102] on div at bounding box center [327, 116] width 45 height 47
drag, startPoint x: 395, startPoint y: 107, endPoint x: 396, endPoint y: 116, distance: 8.3
click at [349, 115] on div at bounding box center [327, 116] width 45 height 47
click at [349, 105] on div at bounding box center [327, 116] width 45 height 47
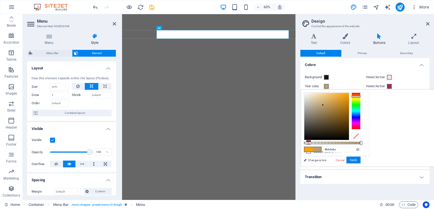
click at [309, 98] on icon at bounding box center [309, 97] width 4 height 4
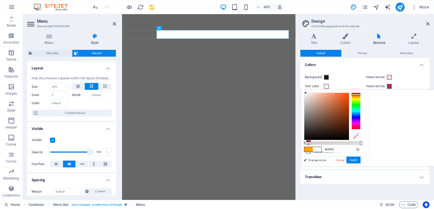
click at [307, 92] on div at bounding box center [306, 93] width 2 height 2
drag, startPoint x: 376, startPoint y: 93, endPoint x: 419, endPoint y: 92, distance: 42.4
click at [348, 92] on div at bounding box center [347, 92] width 2 height 2
drag, startPoint x: 418, startPoint y: 91, endPoint x: 420, endPoint y: 94, distance: 3.2
click at [350, 94] on div at bounding box center [349, 94] width 2 height 2
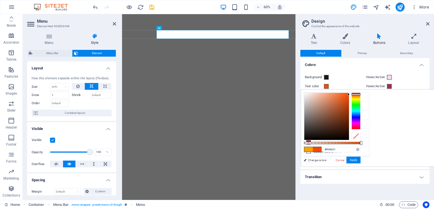
click at [322, 148] on span at bounding box center [317, 149] width 8 height 5
click at [313, 149] on span at bounding box center [309, 149] width 8 height 5
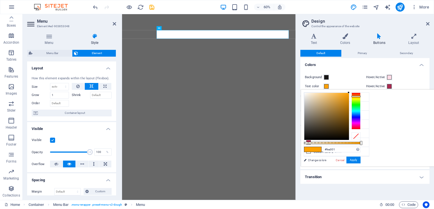
click at [322, 148] on span at bounding box center [317, 149] width 8 height 5
type input "#ee990b"
click at [349, 95] on div at bounding box center [327, 116] width 45 height 47
click at [361, 161] on button "Apply" at bounding box center [354, 159] width 14 height 7
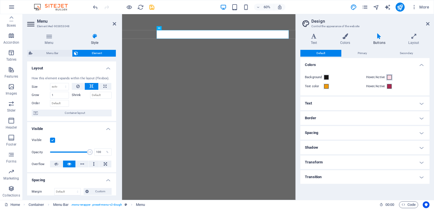
click at [389, 77] on span at bounding box center [389, 77] width 5 height 5
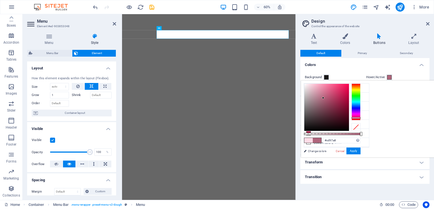
drag, startPoint x: 392, startPoint y: 98, endPoint x: 387, endPoint y: 92, distance: 8.0
click at [349, 92] on div at bounding box center [327, 107] width 45 height 47
type input "#cd97a8"
click at [428, 24] on icon at bounding box center [427, 23] width 3 height 5
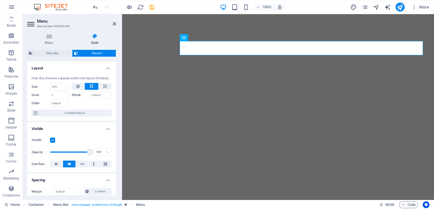
click at [10, 5] on icon "button" at bounding box center [11, 7] width 7 height 7
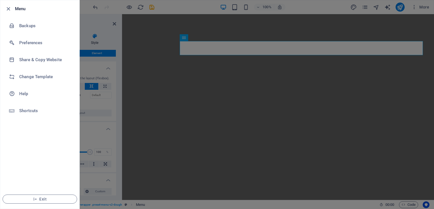
click at [38, 197] on span "Exit" at bounding box center [39, 199] width 65 height 5
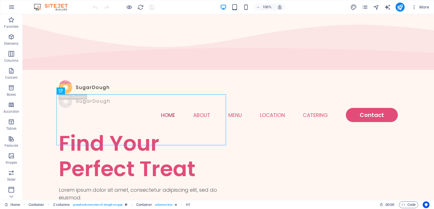
click at [425, 7] on span "More" at bounding box center [421, 7] width 18 height 6
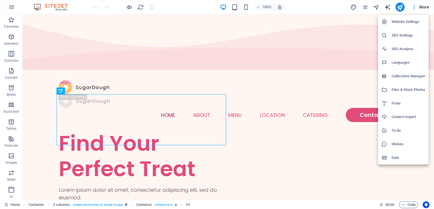
click at [408, 90] on h6 "Files & Stock Photos" at bounding box center [409, 89] width 34 height 7
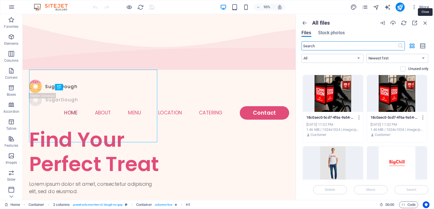
click at [425, 21] on icon "button" at bounding box center [425, 23] width 6 height 6
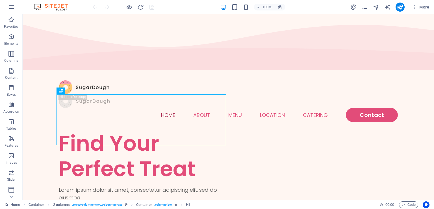
click at [11, 7] on icon "button" at bounding box center [11, 7] width 7 height 7
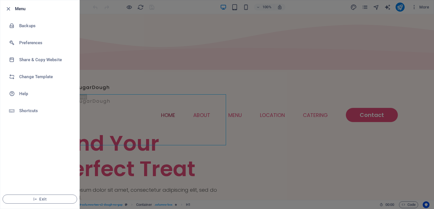
click at [42, 81] on li "Change Template" at bounding box center [39, 76] width 79 height 17
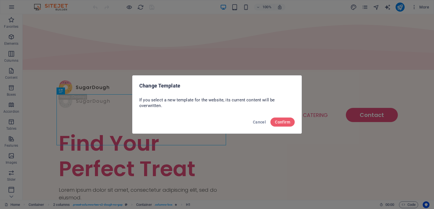
click at [286, 124] on span "Confirm" at bounding box center [282, 122] width 15 height 5
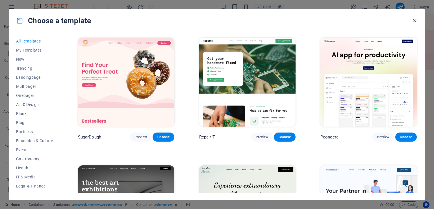
click at [31, 60] on span "New" at bounding box center [34, 59] width 37 height 5
click at [28, 52] on button "My Templates" at bounding box center [34, 50] width 37 height 9
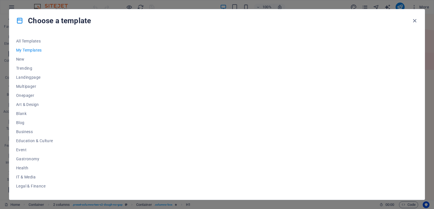
click at [25, 59] on span "New" at bounding box center [34, 59] width 37 height 5
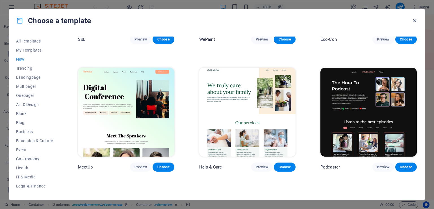
scroll to position [146, 0]
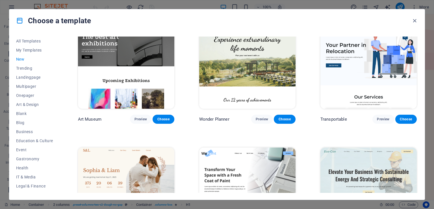
click at [25, 69] on span "Trending" at bounding box center [34, 68] width 37 height 5
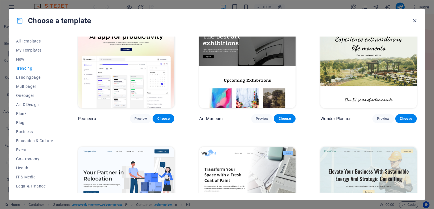
click at [25, 77] on span "Landingpage" at bounding box center [34, 77] width 37 height 5
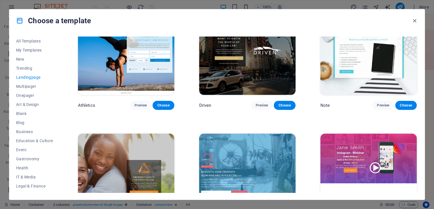
scroll to position [518, 0]
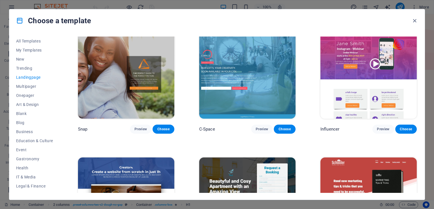
click at [27, 89] on button "Multipager" at bounding box center [34, 86] width 37 height 9
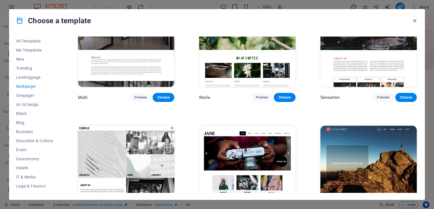
scroll to position [2617, 0]
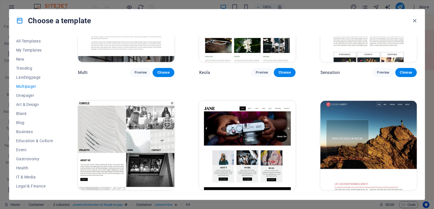
click at [23, 94] on span "Onepager" at bounding box center [34, 95] width 37 height 5
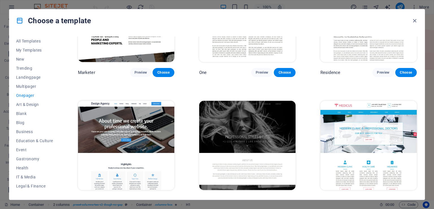
scroll to position [2871, 0]
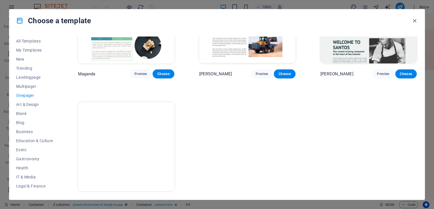
click at [126, 121] on img at bounding box center [126, 146] width 96 height 89
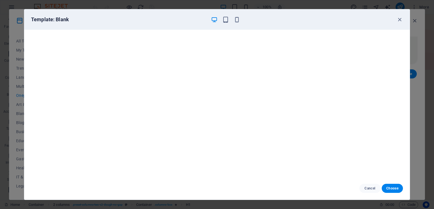
click at [390, 185] on button "Choose" at bounding box center [392, 188] width 21 height 9
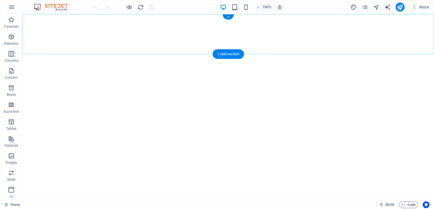
click at [229, 16] on div "+" at bounding box center [228, 16] width 11 height 5
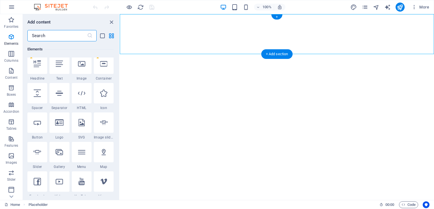
scroll to position [989, 0]
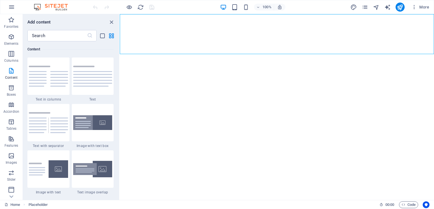
click at [55, 164] on img at bounding box center [48, 169] width 39 height 18
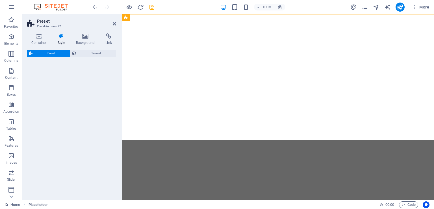
select select "rem"
select select "px"
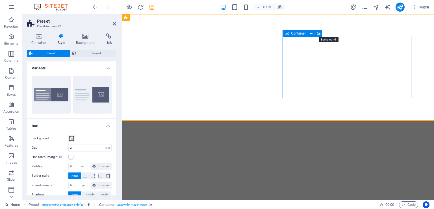
click at [320, 33] on icon at bounding box center [319, 34] width 4 height 6
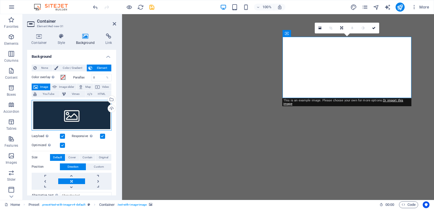
click at [83, 106] on div "Drag files here, click to choose files or select files from Files or our free s…" at bounding box center [72, 115] width 80 height 31
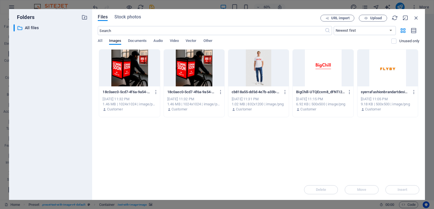
click at [202, 69] on div at bounding box center [194, 67] width 61 height 37
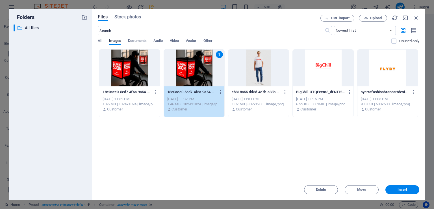
click at [399, 192] on button "Insert" at bounding box center [403, 189] width 34 height 9
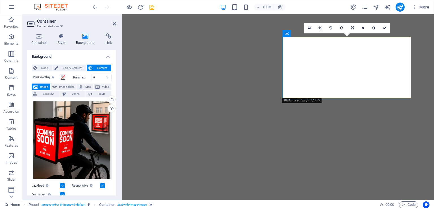
click at [383, 27] on icon at bounding box center [384, 27] width 3 height 3
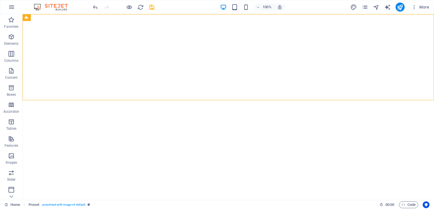
click at [93, 9] on icon "undo" at bounding box center [95, 7] width 7 height 7
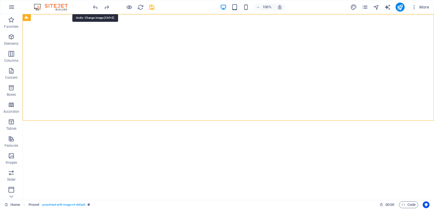
click at [94, 7] on icon "undo" at bounding box center [95, 7] width 7 height 7
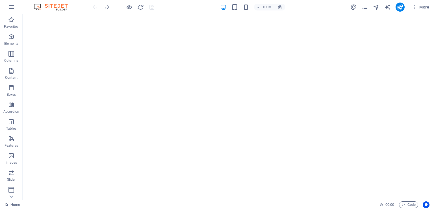
click at [94, 7] on div at bounding box center [123, 7] width 63 height 9
click at [230, 52] on div "+ Add section" at bounding box center [228, 54] width 31 height 10
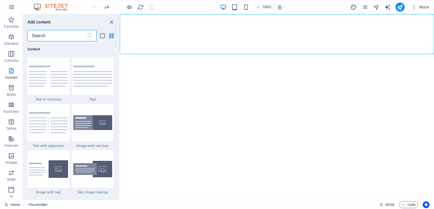
click at [55, 35] on input "text" at bounding box center [57, 35] width 60 height 11
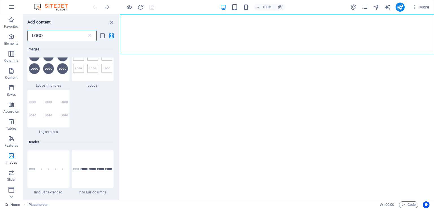
scroll to position [0, 0]
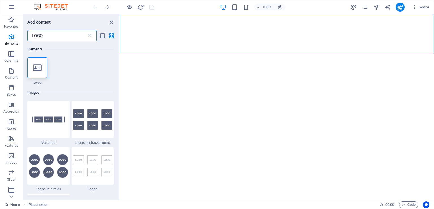
type input "LOGO"
click at [91, 126] on img at bounding box center [92, 119] width 39 height 20
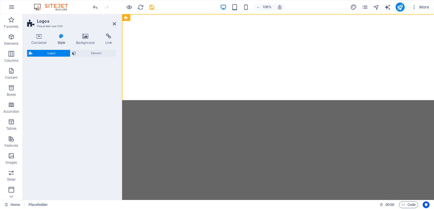
select select "rem"
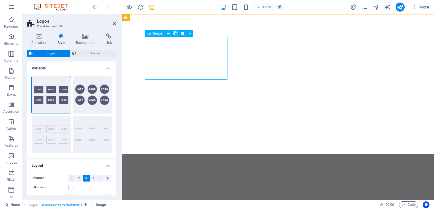
click at [157, 34] on span "Image" at bounding box center [157, 33] width 9 height 3
click at [89, 40] on h4 "Background" at bounding box center [87, 39] width 30 height 12
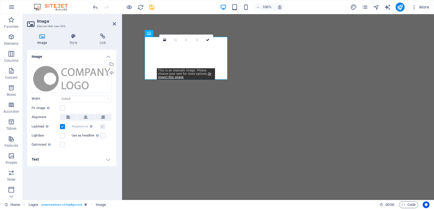
click at [164, 38] on icon at bounding box center [164, 40] width 3 height 4
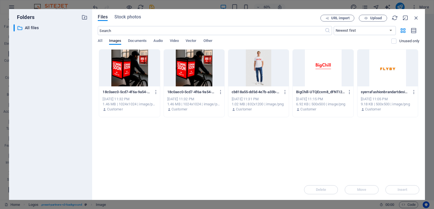
click at [385, 66] on div at bounding box center [388, 67] width 61 height 37
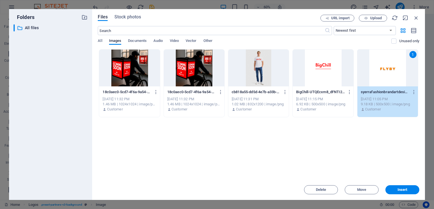
click at [401, 188] on span "Insert" at bounding box center [403, 189] width 10 height 3
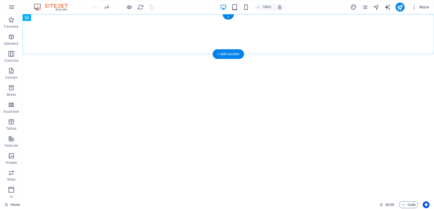
click at [227, 53] on div "+ Add section" at bounding box center [228, 54] width 31 height 10
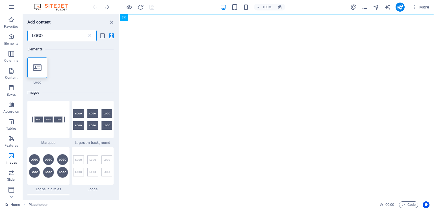
click at [86, 34] on input "LOGO" at bounding box center [57, 35] width 60 height 11
click at [90, 36] on icon at bounding box center [90, 36] width 6 height 6
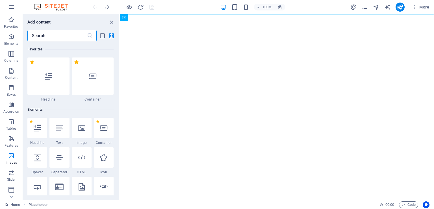
click at [97, 85] on div at bounding box center [93, 75] width 42 height 37
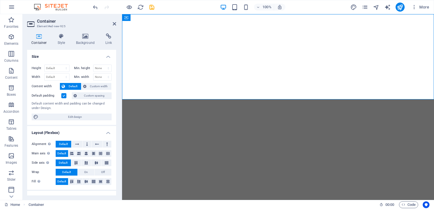
click at [84, 40] on h4 "Background" at bounding box center [87, 39] width 30 height 12
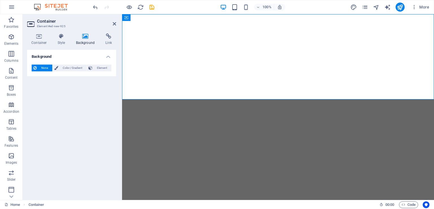
click at [63, 67] on span "Color / Gradient" at bounding box center [72, 67] width 25 height 7
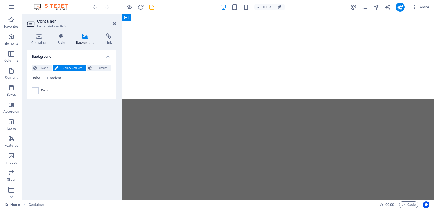
click at [42, 89] on span "Color" at bounding box center [45, 90] width 8 height 5
click at [35, 92] on span at bounding box center [35, 90] width 6 height 6
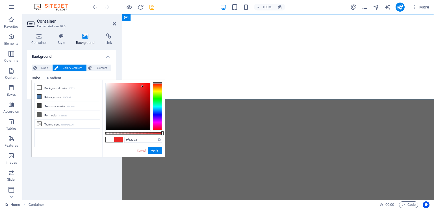
type input "#ff0000"
drag, startPoint x: 140, startPoint y: 87, endPoint x: 156, endPoint y: 78, distance: 18.4
click at [156, 78] on body "[DOMAIN_NAME] Home Favorites Elements Columns Content Boxes Accordion Tables Fe…" at bounding box center [217, 104] width 434 height 209
click at [157, 150] on button "Apply" at bounding box center [155, 150] width 14 height 7
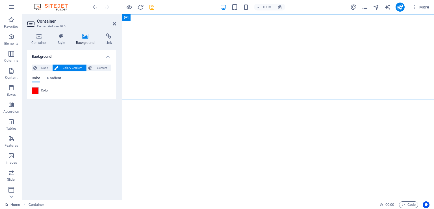
click at [116, 23] on aside "Container Element #ed-new-925 Container Style Background Link Size Height Defau…" at bounding box center [73, 106] width 100 height 185
click at [115, 23] on icon at bounding box center [114, 23] width 3 height 5
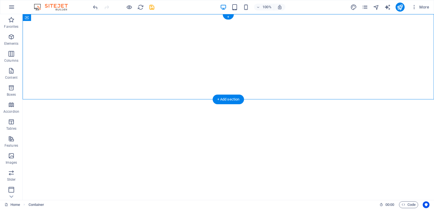
click at [227, 100] on div "+ Add section" at bounding box center [228, 99] width 31 height 10
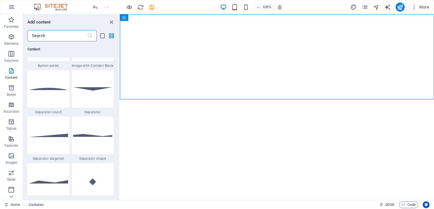
scroll to position [1140, 0]
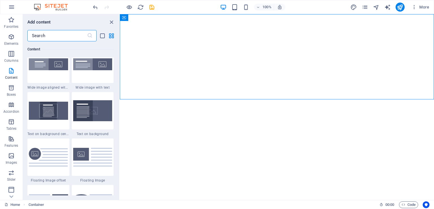
click at [100, 110] on img at bounding box center [92, 110] width 39 height 21
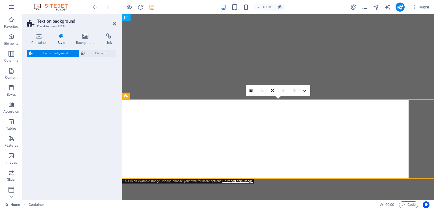
select select "%"
select select "rem"
select select "px"
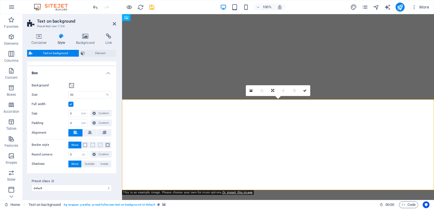
scroll to position [0, 0]
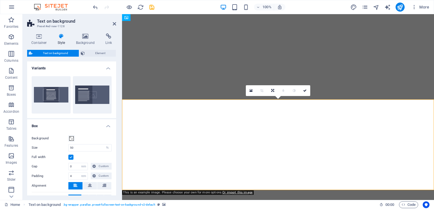
click at [53, 92] on button "Centered" at bounding box center [51, 94] width 39 height 37
click at [91, 92] on button "Default" at bounding box center [92, 94] width 39 height 37
click at [113, 23] on icon at bounding box center [114, 23] width 3 height 5
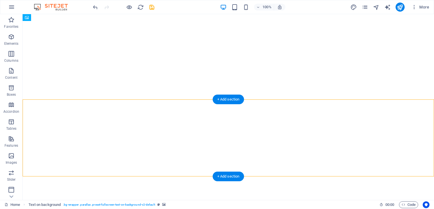
click at [225, 176] on div "+ Add section" at bounding box center [228, 176] width 31 height 10
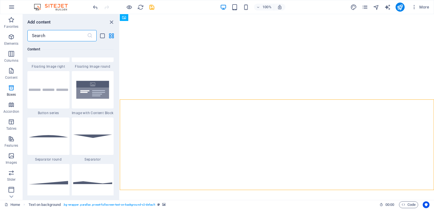
scroll to position [1611, 0]
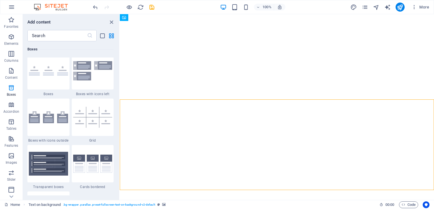
click at [93, 155] on img at bounding box center [92, 163] width 39 height 18
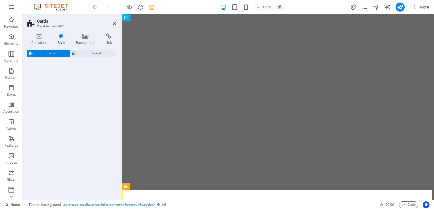
select select "rem"
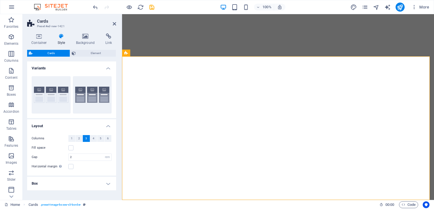
click at [113, 24] on icon at bounding box center [114, 23] width 3 height 5
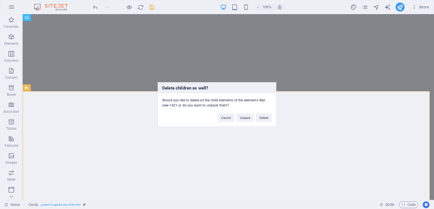
click at [259, 118] on button "Delete" at bounding box center [264, 117] width 16 height 8
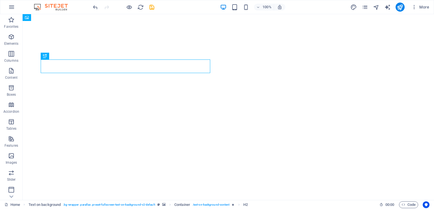
click at [10, 7] on icon "button" at bounding box center [11, 7] width 7 height 7
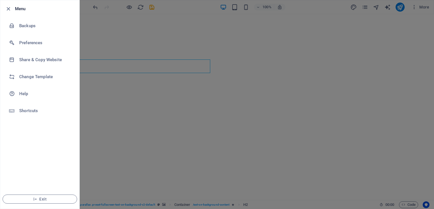
click at [9, 11] on icon "button" at bounding box center [8, 9] width 7 height 7
